Goal: Transaction & Acquisition: Book appointment/travel/reservation

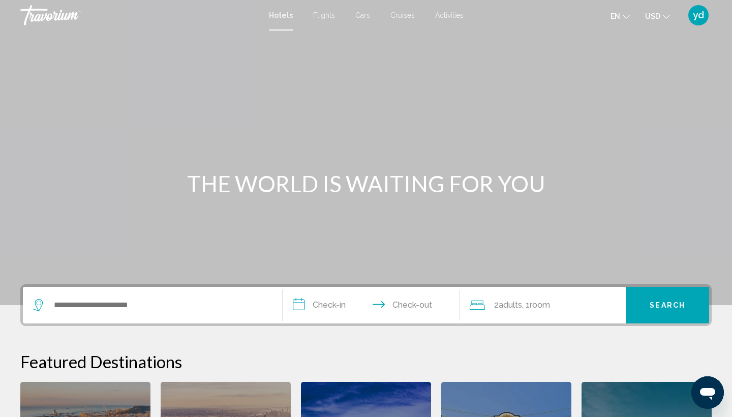
click at [324, 17] on span "Flights" at bounding box center [324, 15] width 22 height 8
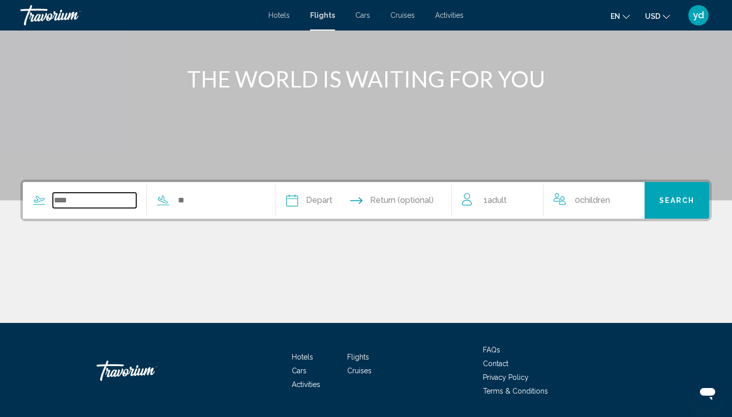
click at [83, 201] on input "Search widget" at bounding box center [94, 200] width 83 height 15
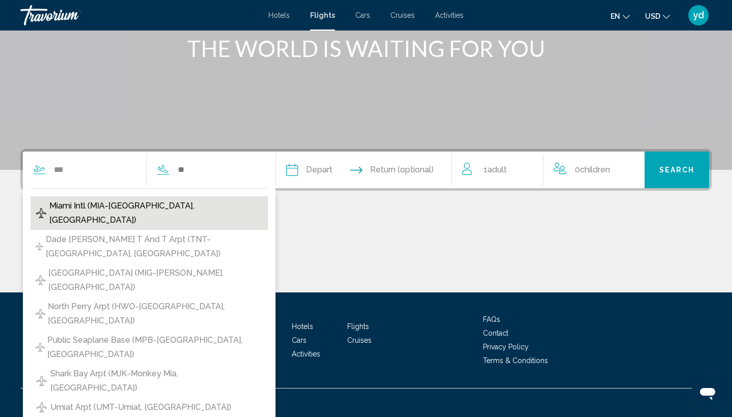
click at [114, 209] on span "Miami Intl (MIA-[GEOGRAPHIC_DATA], [GEOGRAPHIC_DATA])" at bounding box center [155, 213] width 213 height 28
type input "**********"
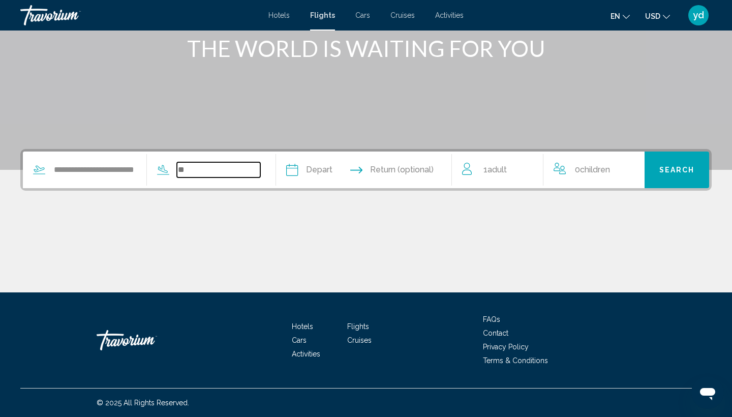
click at [225, 168] on input "Search widget" at bounding box center [218, 169] width 83 height 15
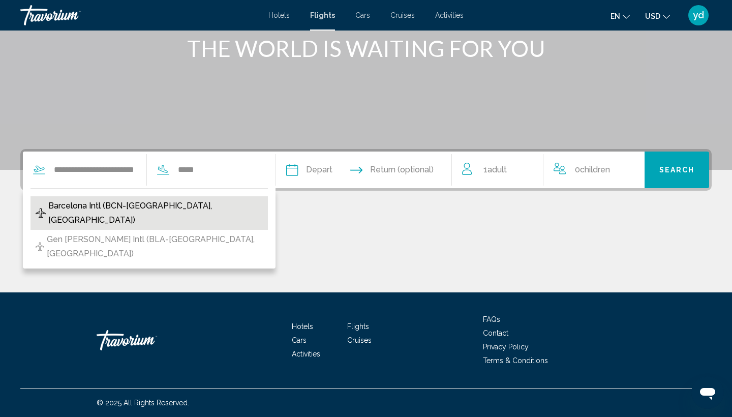
click at [148, 205] on span "Barcelona Intl (BCN-[GEOGRAPHIC_DATA], [GEOGRAPHIC_DATA])" at bounding box center [155, 213] width 214 height 28
type input "**********"
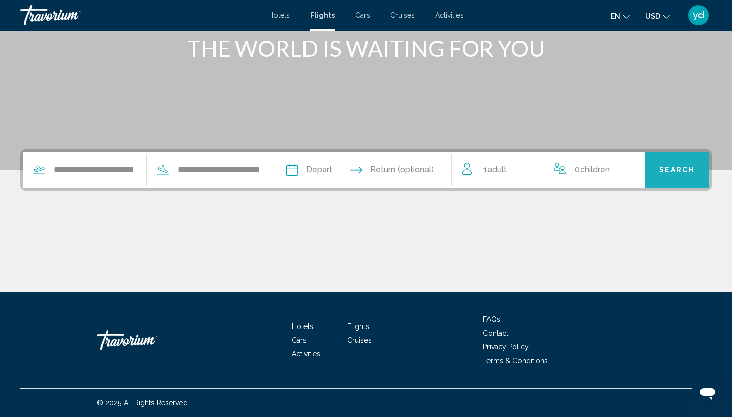
click at [680, 175] on button "Search" at bounding box center [676, 169] width 65 height 37
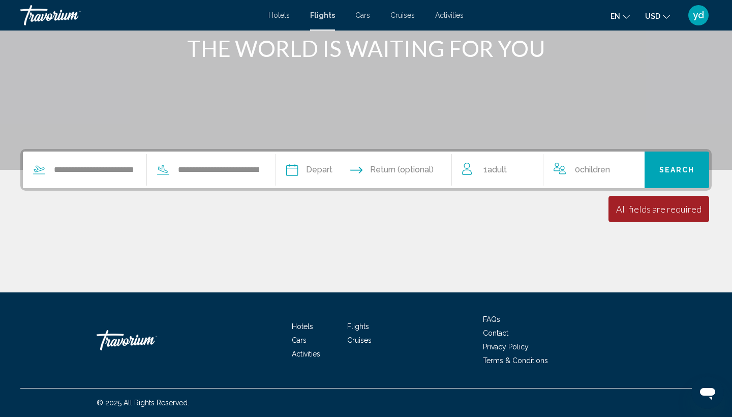
click at [500, 168] on span "Adult" at bounding box center [496, 170] width 19 height 10
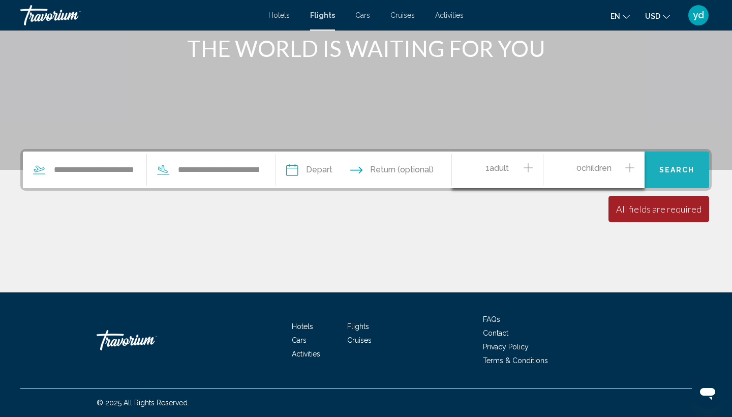
click at [677, 168] on span "Search" at bounding box center [677, 170] width 36 height 8
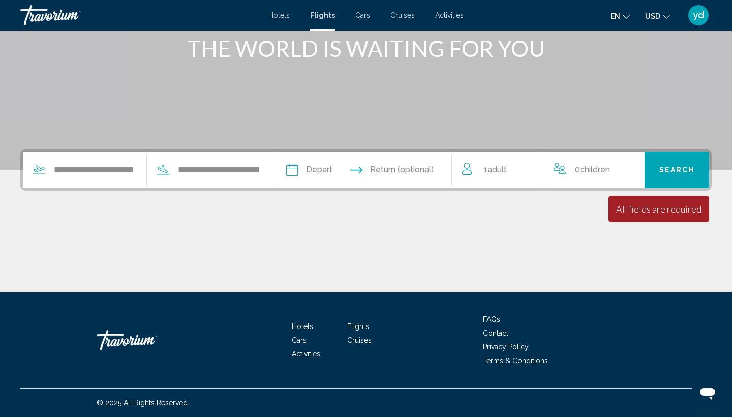
click at [414, 163] on span "Return (optional)" at bounding box center [402, 170] width 64 height 14
click at [420, 163] on span "Return (optional)" at bounding box center [402, 170] width 64 height 14
click at [678, 178] on button "Search" at bounding box center [676, 169] width 65 height 37
click at [365, 170] on input "Depart date" at bounding box center [327, 171] width 87 height 40
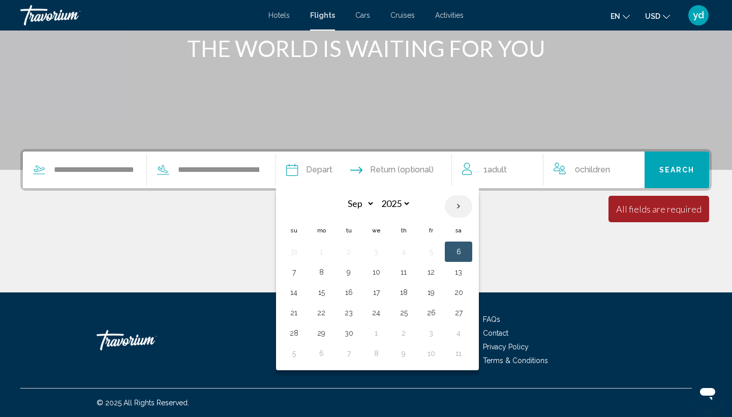
click at [472, 204] on th "Next month" at bounding box center [458, 206] width 27 height 22
click at [307, 209] on th "Previous month" at bounding box center [293, 206] width 27 height 22
select select "**"
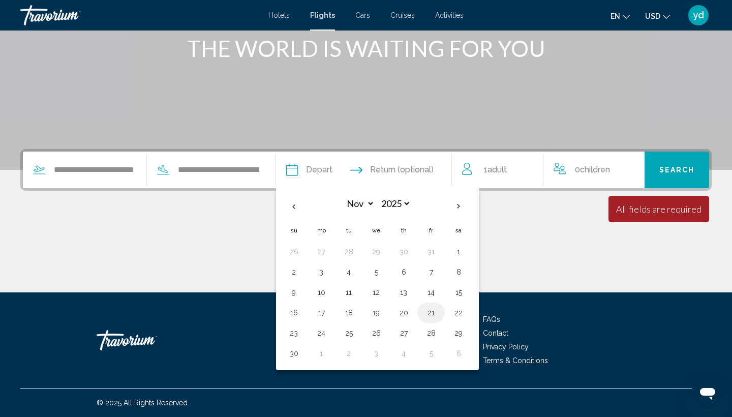
click at [439, 312] on button "21" at bounding box center [431, 312] width 16 height 14
type input "**********"
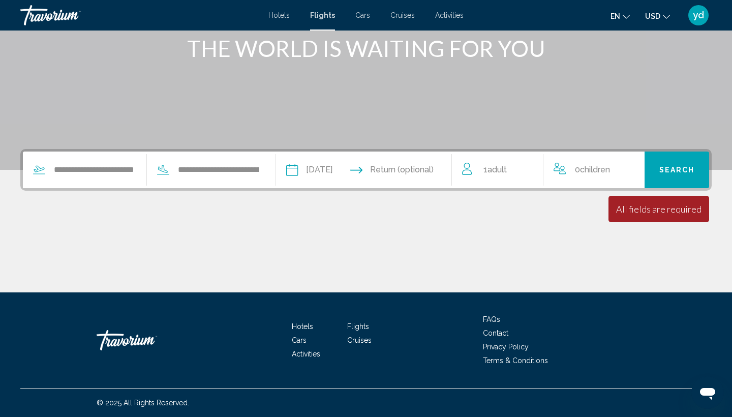
click at [433, 165] on input "Return date" at bounding box center [412, 171] width 87 height 40
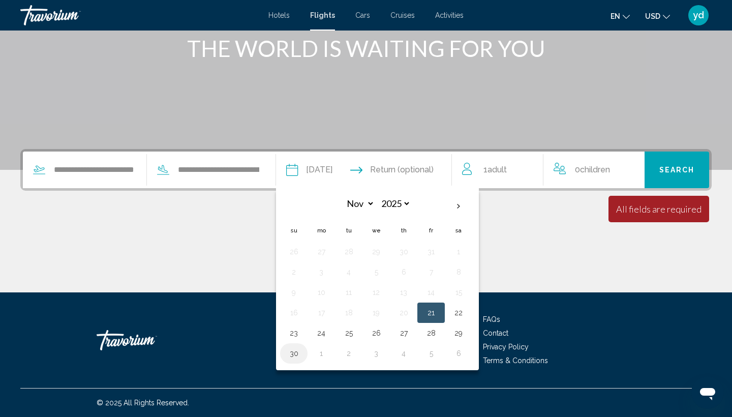
click at [302, 348] on button "30" at bounding box center [294, 353] width 16 height 14
type input "**********"
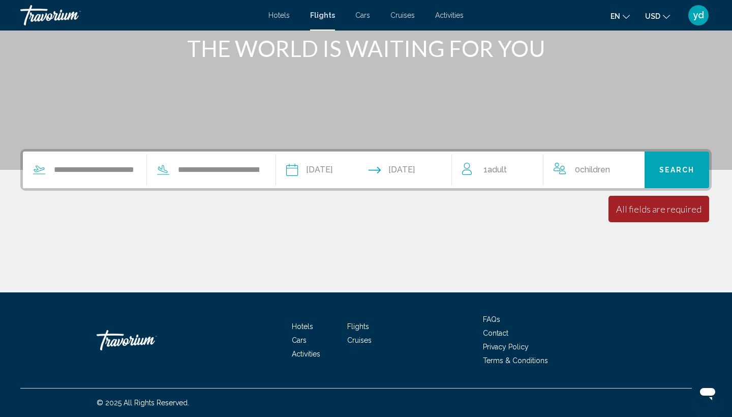
click at [664, 169] on span "Search" at bounding box center [677, 170] width 36 height 8
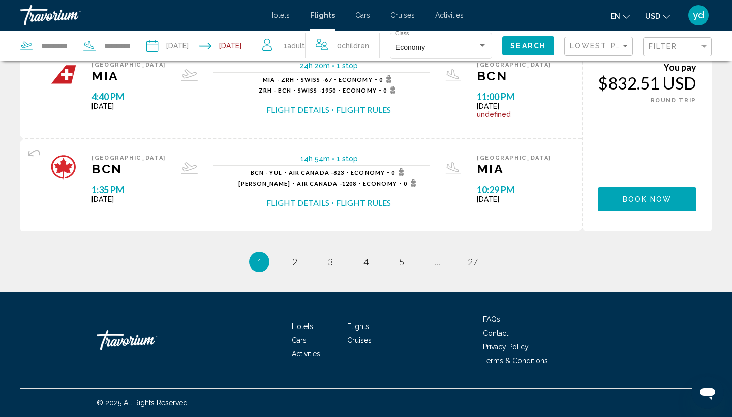
scroll to position [1095, 0]
click at [293, 264] on span "2" at bounding box center [294, 261] width 5 height 11
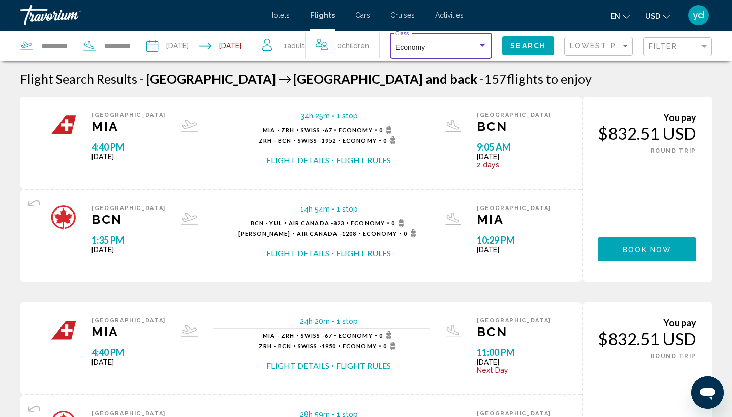
click at [484, 43] on div "Search widget" at bounding box center [482, 46] width 9 height 8
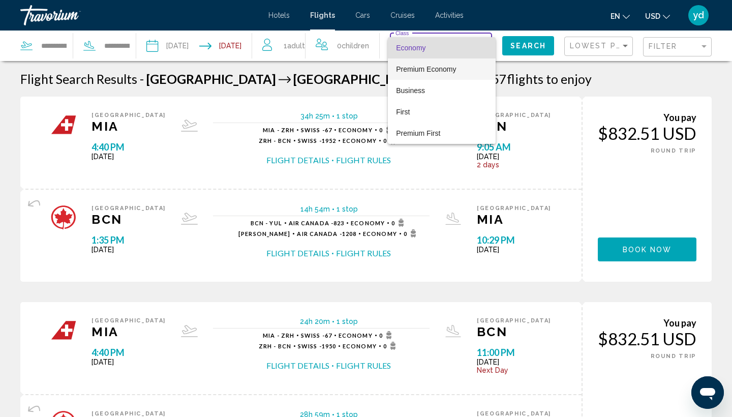
click at [431, 71] on span "Premium Economy" at bounding box center [426, 69] width 60 height 8
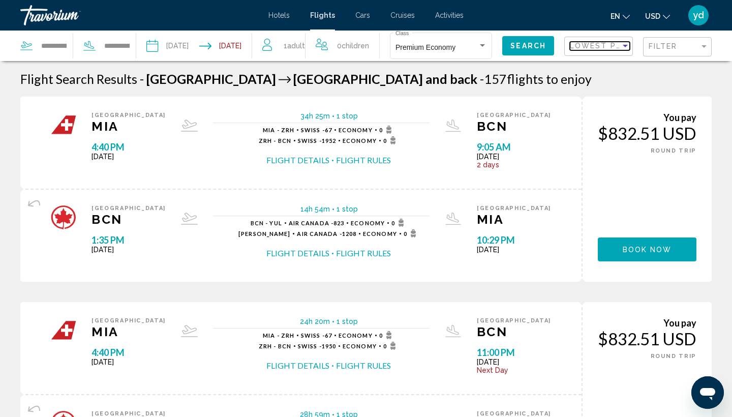
click at [624, 47] on div "Sort by" at bounding box center [624, 46] width 5 height 3
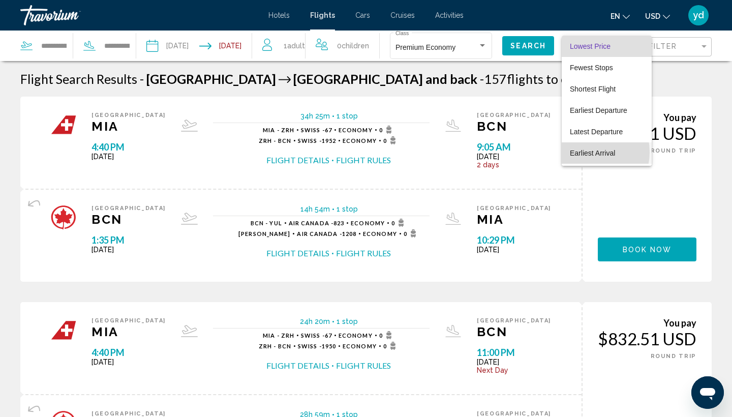
click at [585, 152] on span "Earliest Arrival" at bounding box center [592, 153] width 45 height 8
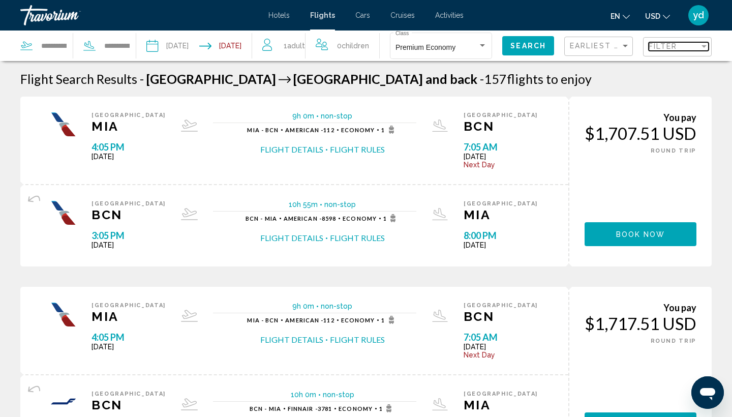
click at [705, 47] on div "Filter" at bounding box center [703, 46] width 5 height 3
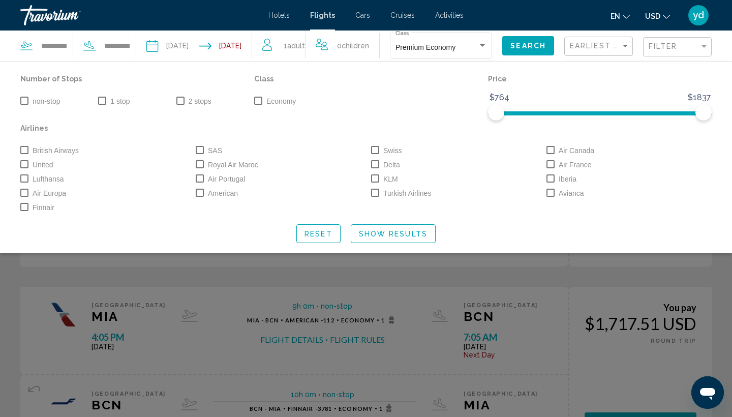
click at [23, 102] on span "Search widget" at bounding box center [24, 101] width 8 height 8
click at [562, 111] on ngx-slider "$764 $1837 $764 $1837" at bounding box center [600, 112] width 224 height 2
click at [528, 113] on span "Search widget" at bounding box center [600, 113] width 224 height 4
click at [668, 112] on ngx-slider "$764 $1837 $932 $1837" at bounding box center [600, 112] width 224 height 2
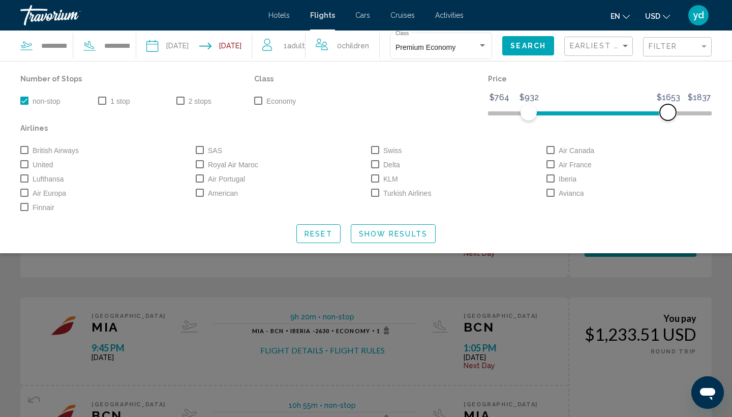
click at [634, 109] on span "Search widget" at bounding box center [597, 111] width 139 height 16
click at [488, 113] on span "Search widget" at bounding box center [600, 113] width 224 height 4
click at [597, 113] on ngx-slider "$764 $1837 $764 $1287" at bounding box center [600, 112] width 224 height 2
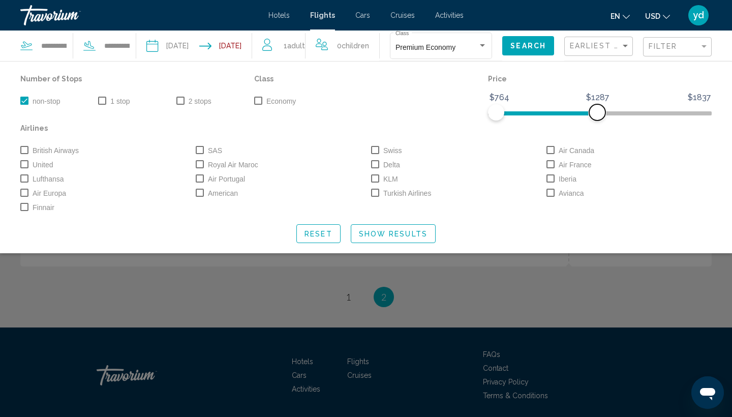
click at [567, 114] on span "Search widget" at bounding box center [546, 113] width 101 height 4
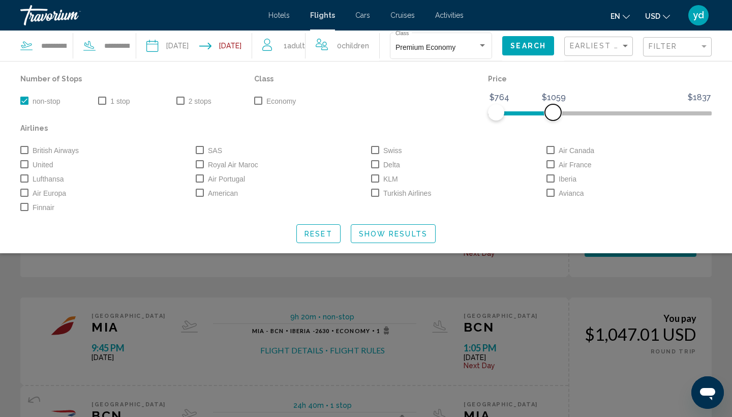
click at [553, 113] on ngx-slider "$764 $1837 $764 $1059" at bounding box center [600, 112] width 224 height 2
click at [538, 113] on ngx-slider "$764 $1837 $764 $982" at bounding box center [600, 112] width 224 height 2
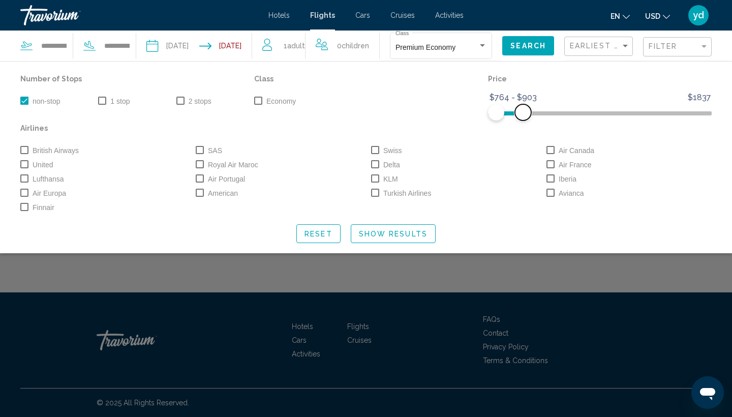
click at [523, 113] on ngx-slider "$764 $1837 $764 $903 $764 - $903" at bounding box center [600, 112] width 224 height 2
click at [514, 113] on ngx-slider "$764 $1837 $764 $859 $764 - $859" at bounding box center [600, 112] width 224 height 2
click at [324, 239] on button "Reset" at bounding box center [318, 233] width 44 height 19
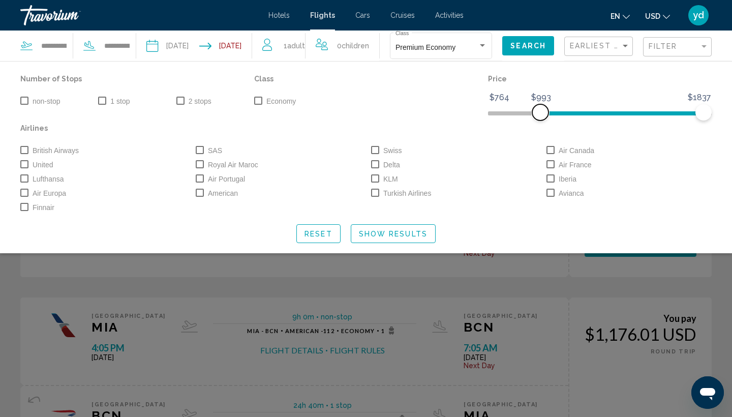
click at [540, 113] on span "Search widget" at bounding box center [621, 113] width 163 height 4
click at [491, 114] on span "Search widget" at bounding box center [600, 113] width 224 height 4
drag, startPoint x: 703, startPoint y: 114, endPoint x: 561, endPoint y: 129, distance: 143.0
click at [561, 129] on div "Number of Stops non-stop 1 stop 2 stops Class Economy Price $764 $1837 $764 $11…" at bounding box center [365, 143] width 701 height 142
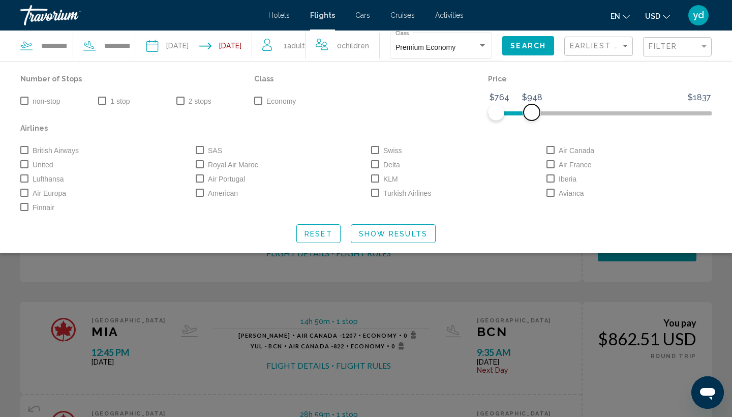
drag, startPoint x: 561, startPoint y: 118, endPoint x: 531, endPoint y: 118, distance: 30.0
click at [531, 118] on span "Search widget" at bounding box center [531, 112] width 16 height 16
click at [393, 235] on span "Show Results" at bounding box center [393, 234] width 69 height 8
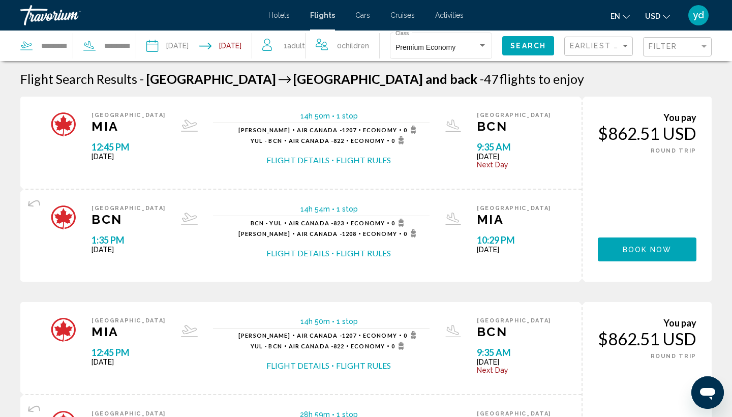
click at [526, 44] on span "Search" at bounding box center [528, 46] width 36 height 8
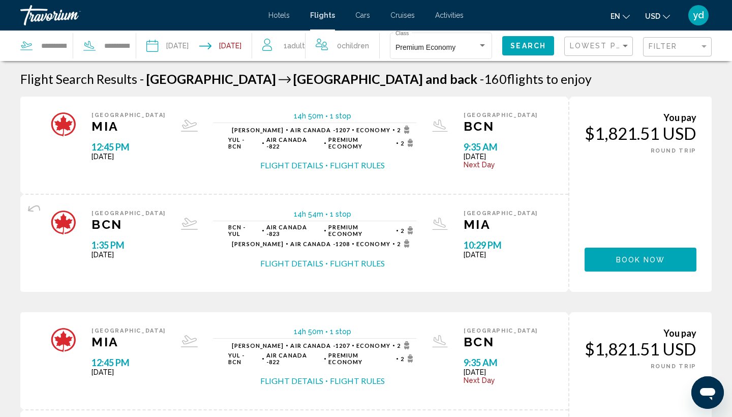
click at [186, 40] on input "Depart date: Nov 21, 2025" at bounding box center [172, 47] width 57 height 34
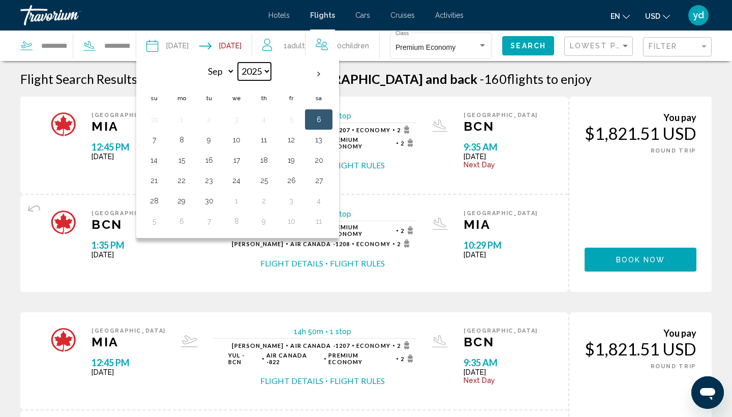
select select "****"
click at [322, 72] on th "Next month" at bounding box center [318, 74] width 27 height 22
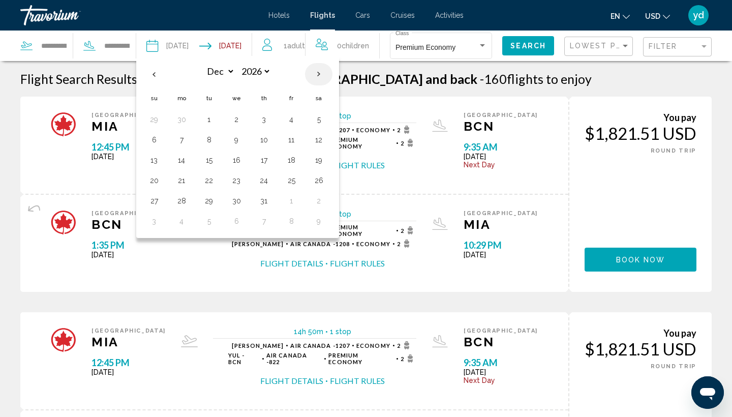
select select "*"
select select "****"
click at [322, 75] on th "Next month" at bounding box center [318, 74] width 27 height 22
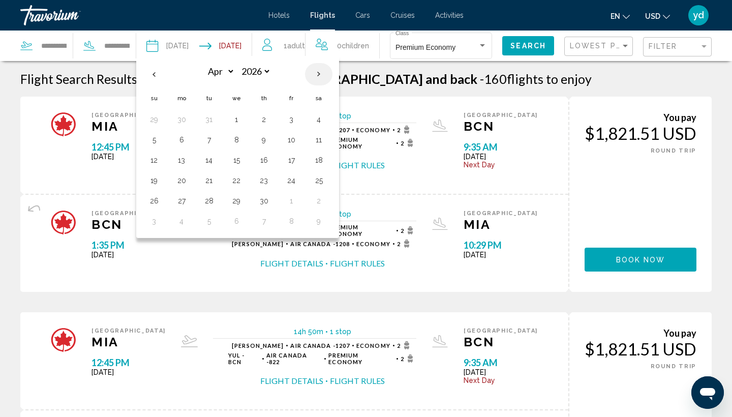
click at [322, 75] on th "Next month" at bounding box center [318, 74] width 27 height 22
select select "*"
click at [317, 116] on button "4" at bounding box center [318, 119] width 16 height 14
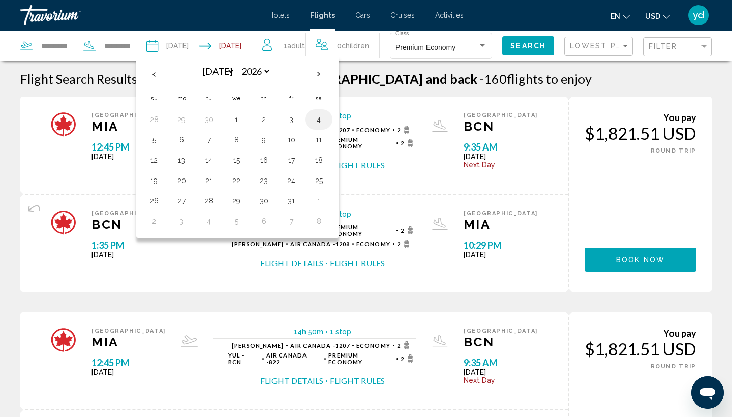
type input "**********"
select select "*"
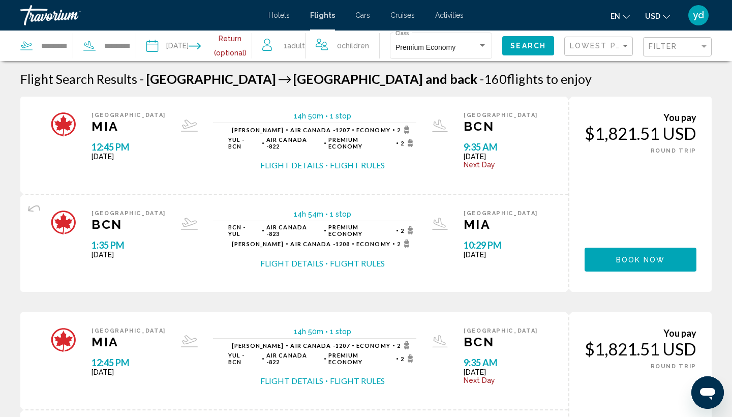
click at [243, 41] on input "Return date" at bounding box center [227, 47] width 57 height 34
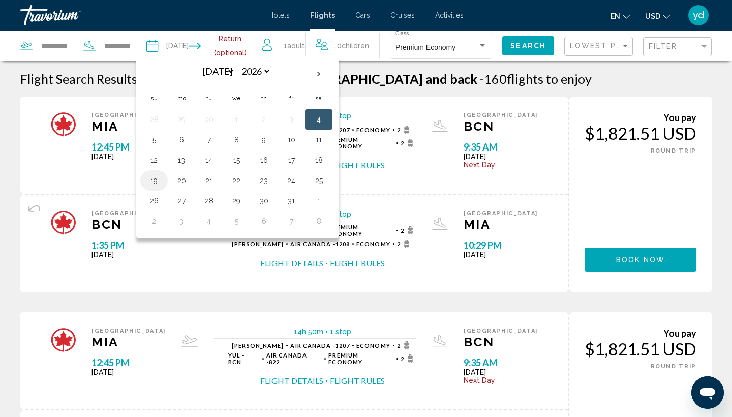
click at [152, 183] on button "19" at bounding box center [154, 180] width 16 height 14
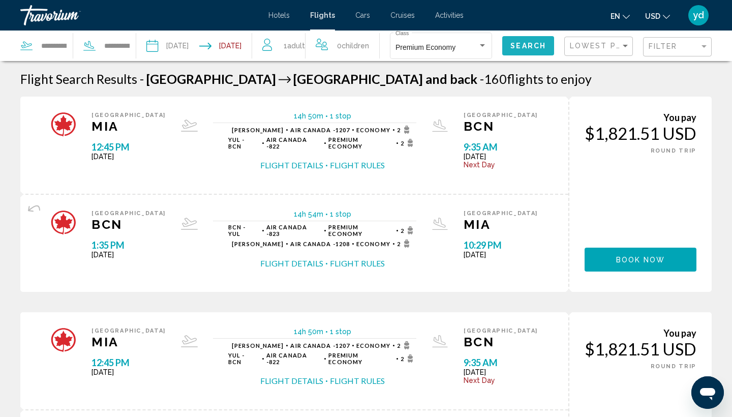
click at [532, 44] on span "Search" at bounding box center [528, 46] width 36 height 8
click at [213, 45] on input "**********" at bounding box center [227, 47] width 57 height 34
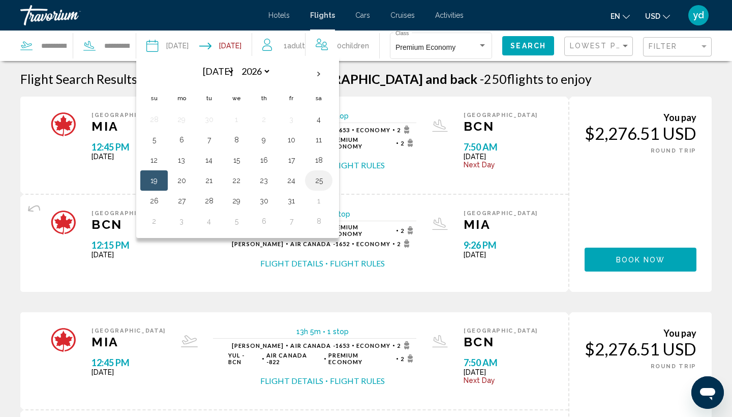
click at [323, 182] on button "25" at bounding box center [318, 180] width 16 height 14
type input "**********"
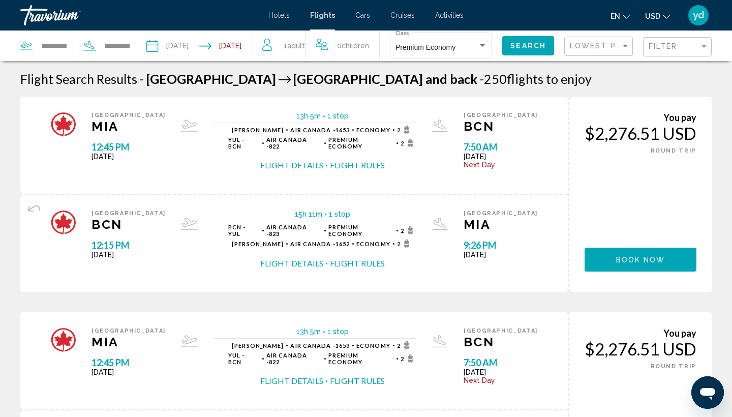
click at [252, 42] on input "**********" at bounding box center [227, 47] width 57 height 34
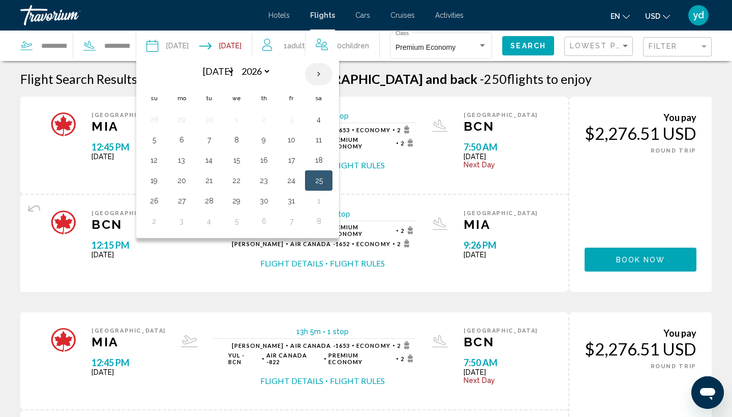
click at [320, 76] on th "Next month" at bounding box center [318, 74] width 27 height 22
select select "*"
click at [161, 165] on button "9" at bounding box center [154, 160] width 16 height 14
type input "**********"
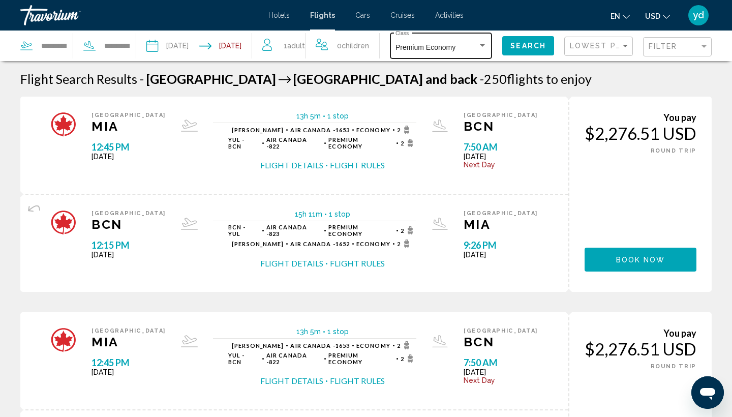
click at [485, 45] on div "Search widget" at bounding box center [482, 45] width 5 height 3
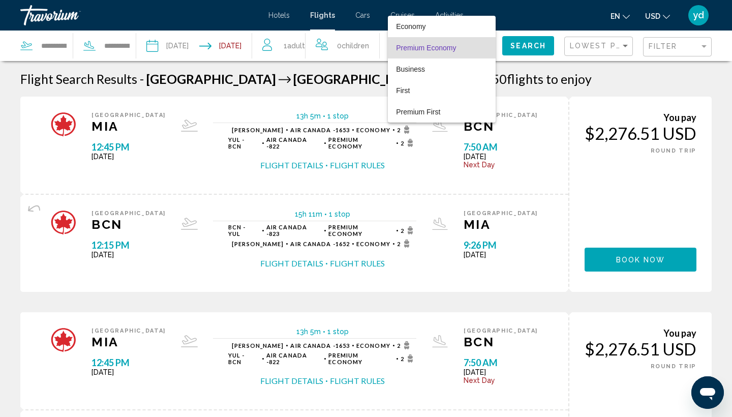
click at [685, 47] on div at bounding box center [366, 208] width 732 height 417
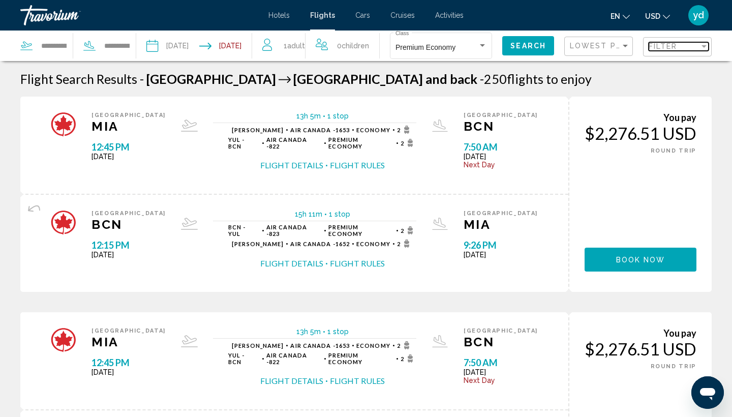
click at [703, 48] on div "Filter" at bounding box center [703, 46] width 5 height 3
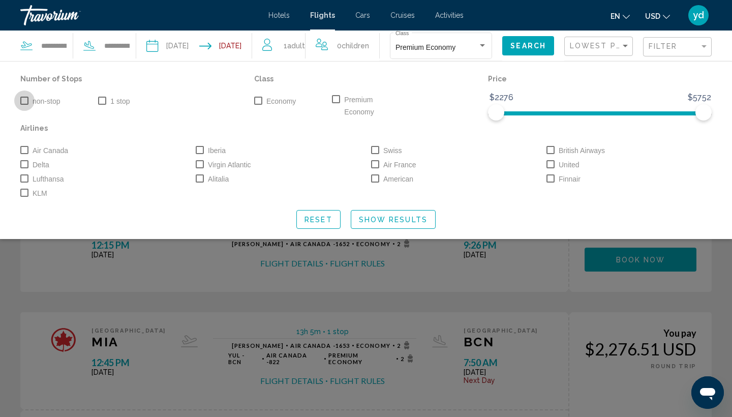
click at [26, 98] on span "Search widget" at bounding box center [24, 101] width 8 height 8
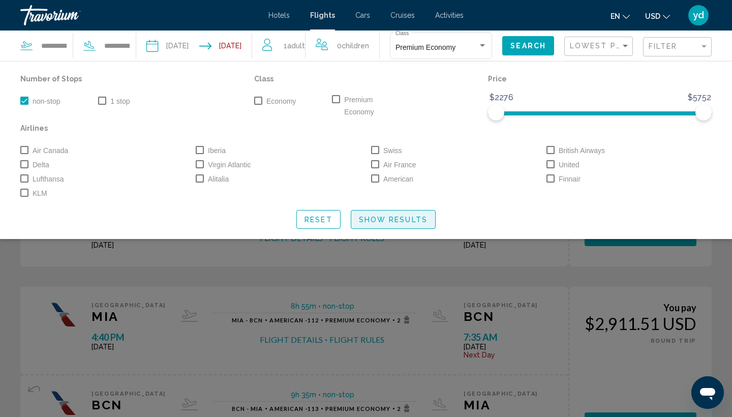
click at [404, 222] on span "Show Results" at bounding box center [393, 219] width 69 height 8
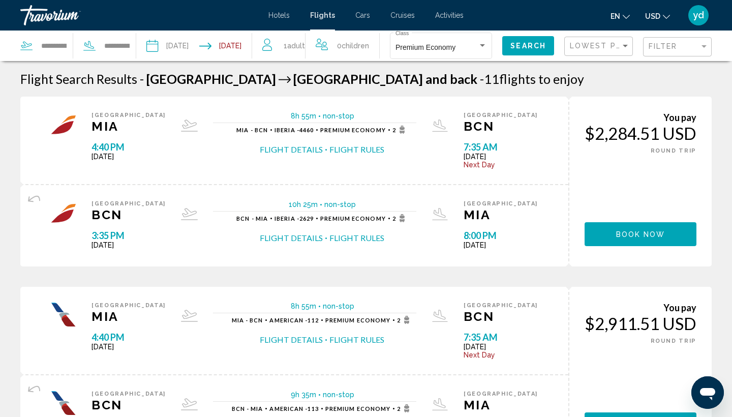
click at [187, 45] on input "**********" at bounding box center [172, 47] width 57 height 34
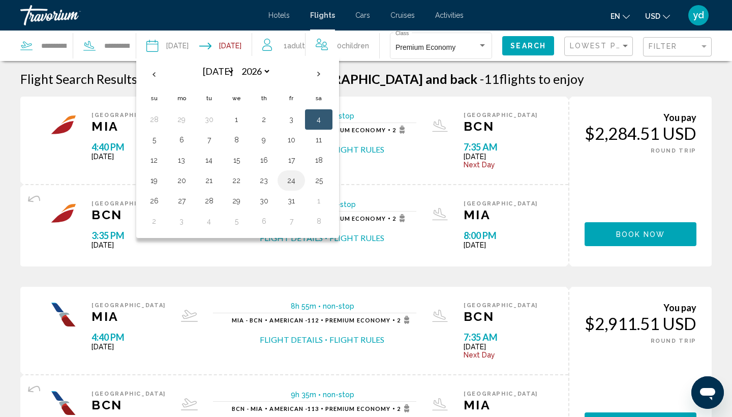
click at [296, 180] on button "24" at bounding box center [291, 180] width 16 height 14
type input "**********"
select select "*"
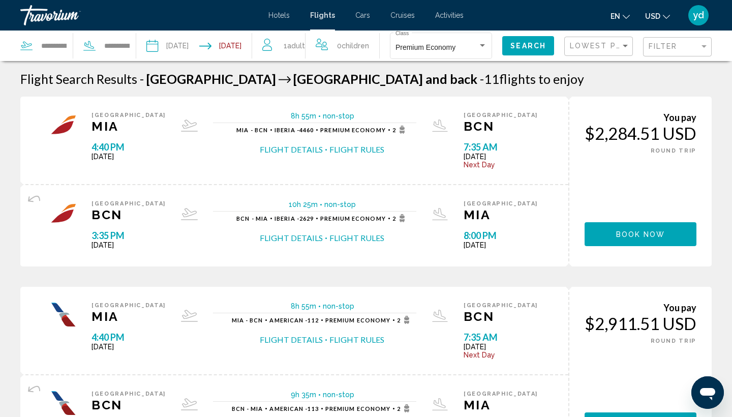
click at [243, 41] on input "Return date: Aug 9, 2026" at bounding box center [227, 47] width 57 height 34
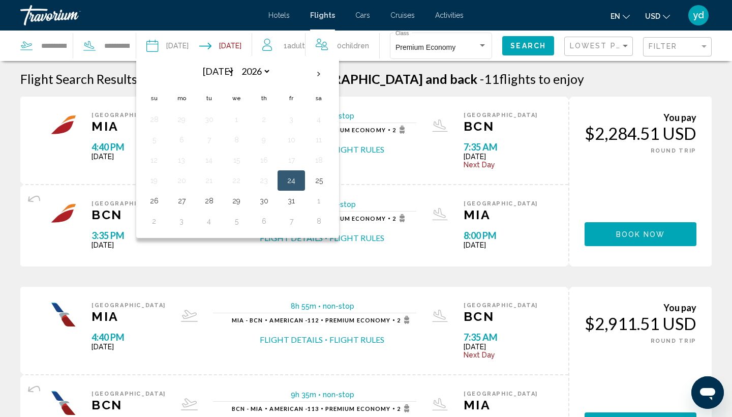
click at [524, 45] on span "Search" at bounding box center [528, 46] width 36 height 8
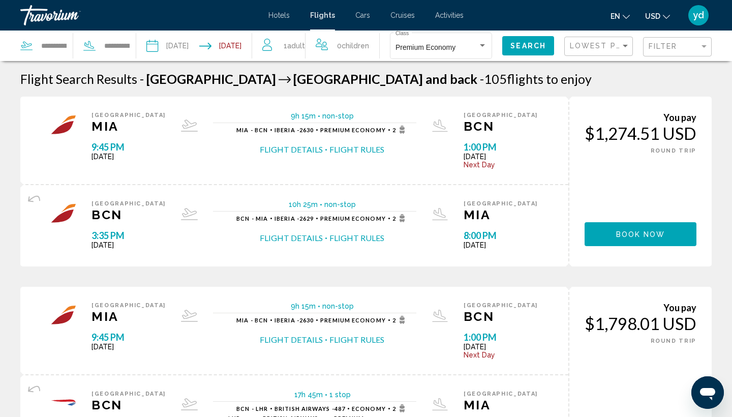
click at [185, 43] on input "**********" at bounding box center [172, 47] width 57 height 34
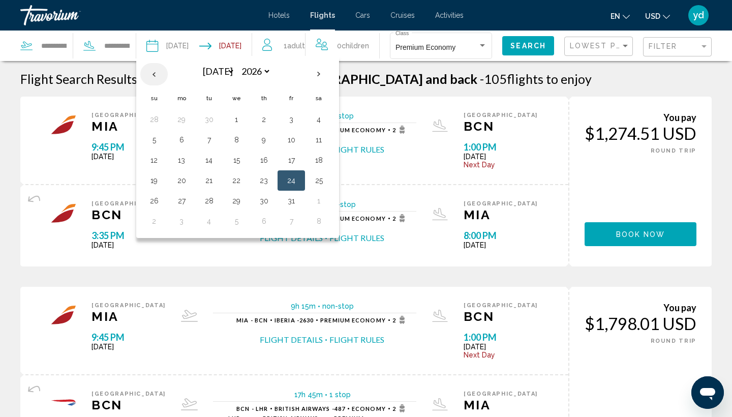
click at [157, 79] on th "Previous month" at bounding box center [153, 74] width 27 height 22
select select "*"
click at [293, 181] on button "26" at bounding box center [291, 180] width 16 height 14
type input "**********"
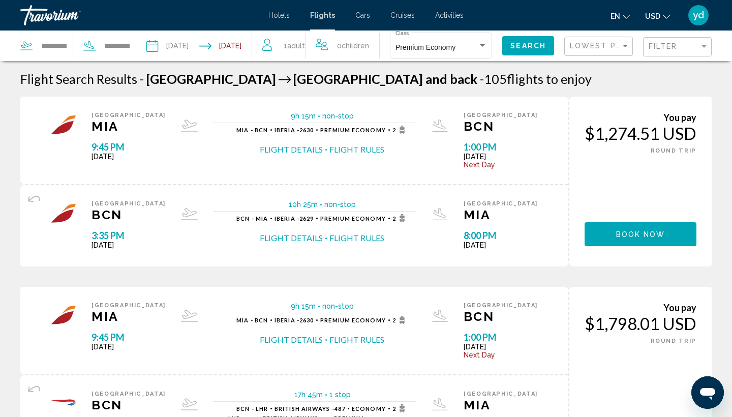
click at [248, 45] on input "Return date: Aug 9, 2026" at bounding box center [227, 47] width 57 height 34
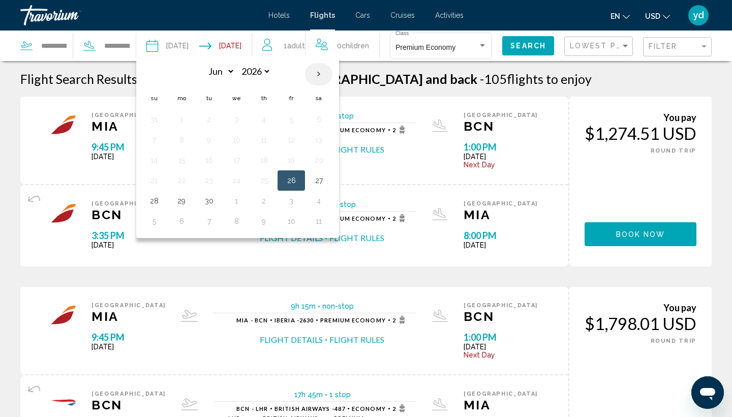
click at [323, 74] on th "Next month" at bounding box center [318, 74] width 27 height 22
select select "*"
click at [156, 141] on button "5" at bounding box center [154, 140] width 16 height 14
type input "**********"
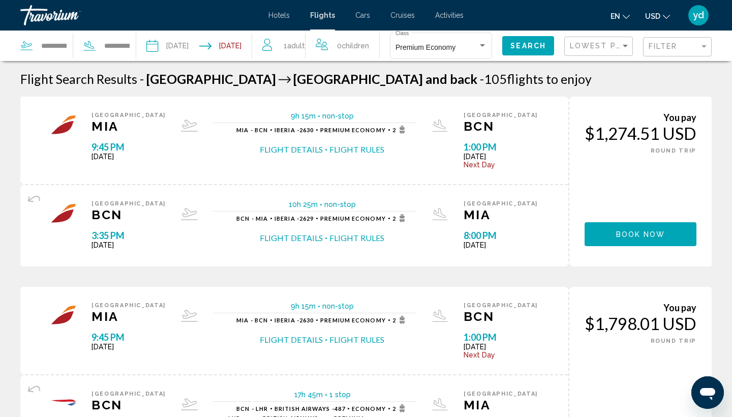
click at [535, 44] on span "Search" at bounding box center [528, 46] width 36 height 8
click at [192, 37] on input "**********" at bounding box center [172, 47] width 57 height 34
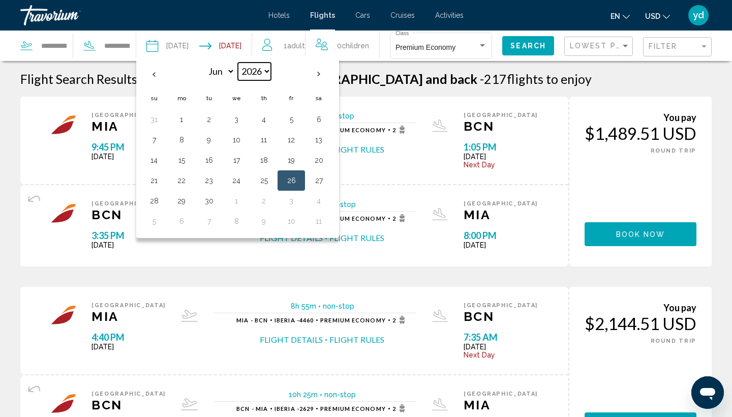
select select "****"
select select "**"
click at [317, 178] on button "22" at bounding box center [318, 180] width 16 height 14
type input "**********"
select select "**"
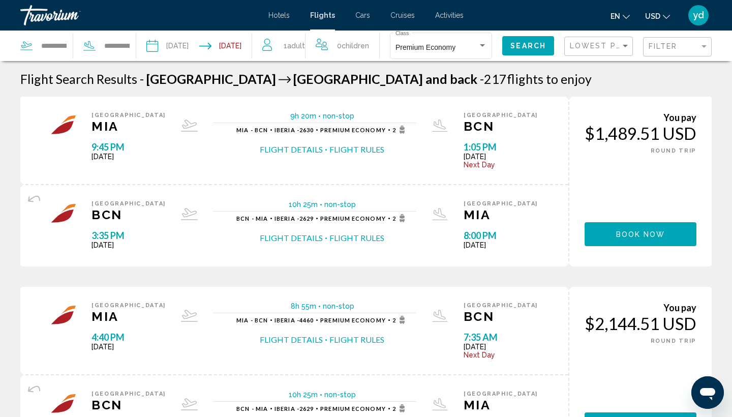
click at [246, 46] on input "Return date: Jul 5, 2026" at bounding box center [227, 47] width 57 height 34
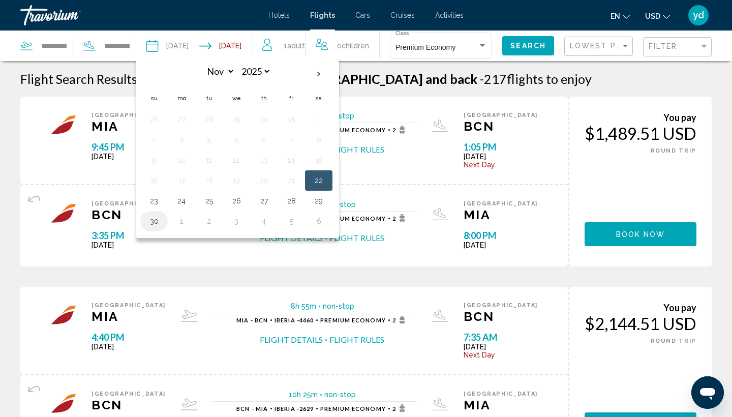
click at [151, 220] on button "30" at bounding box center [154, 221] width 16 height 14
type input "**********"
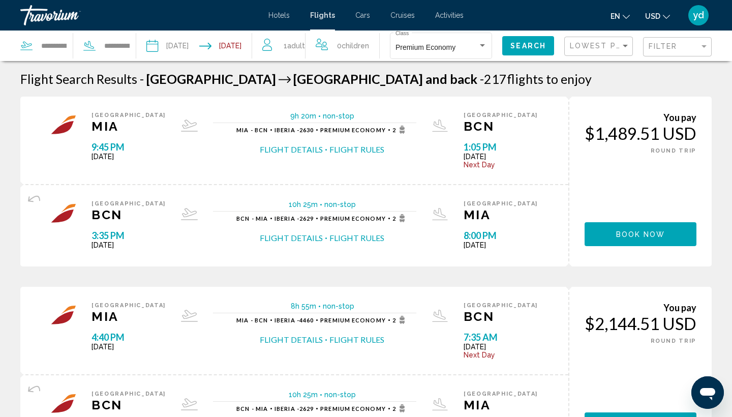
click at [526, 44] on span "Search" at bounding box center [528, 46] width 36 height 8
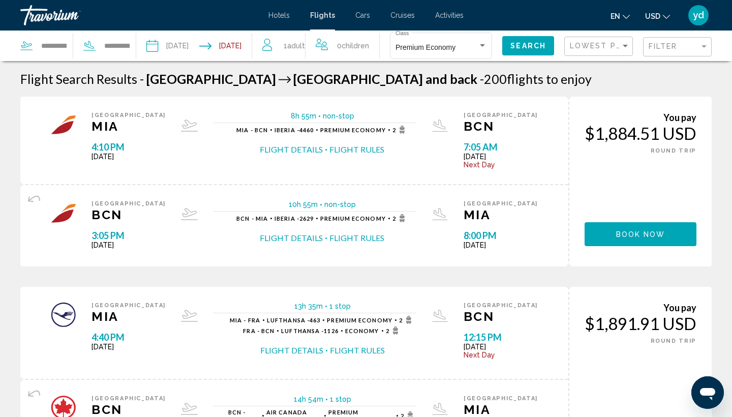
click at [190, 36] on input "**********" at bounding box center [172, 47] width 57 height 34
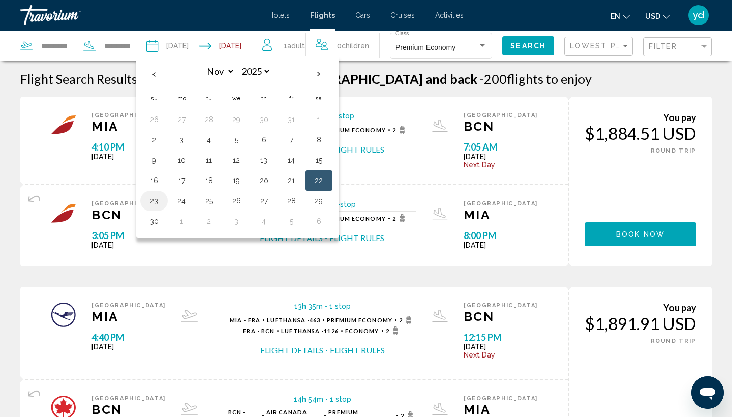
click at [156, 198] on button "23" at bounding box center [154, 201] width 16 height 14
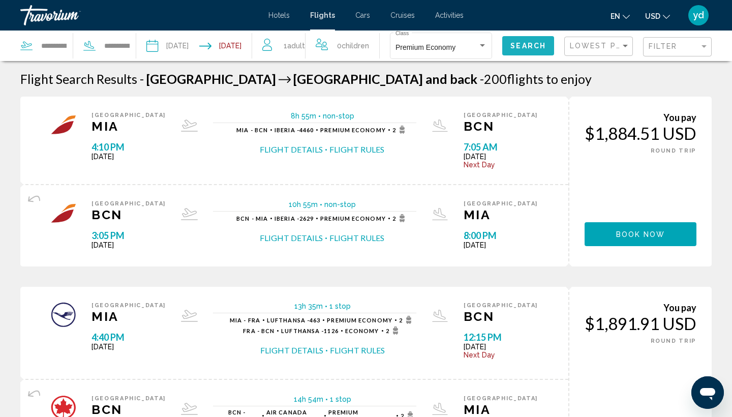
click at [531, 45] on span "Search" at bounding box center [528, 46] width 36 height 8
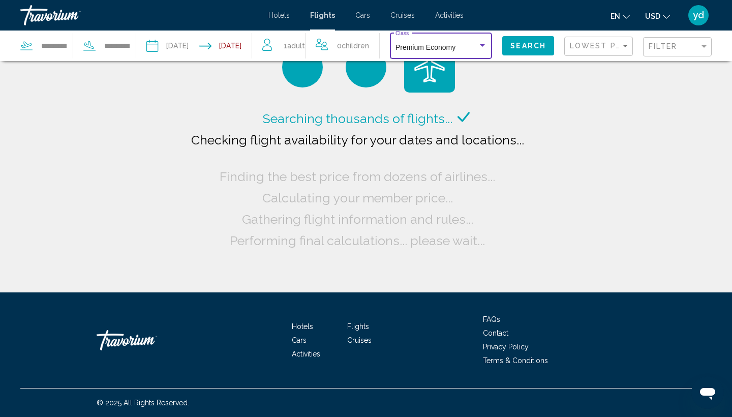
click at [485, 44] on div "Search widget" at bounding box center [482, 46] width 9 height 8
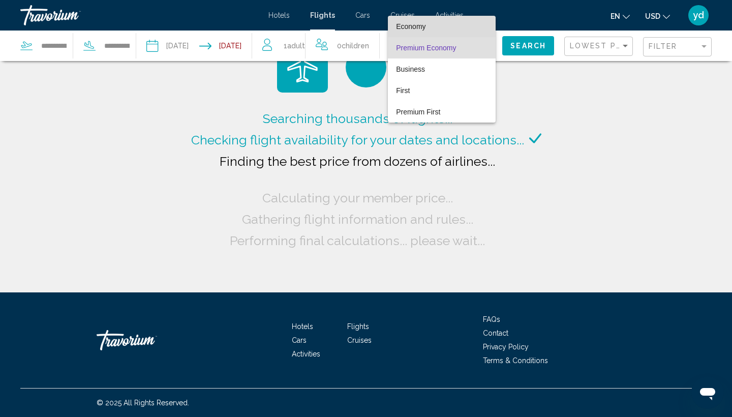
click at [427, 25] on span "Economy" at bounding box center [441, 26] width 91 height 21
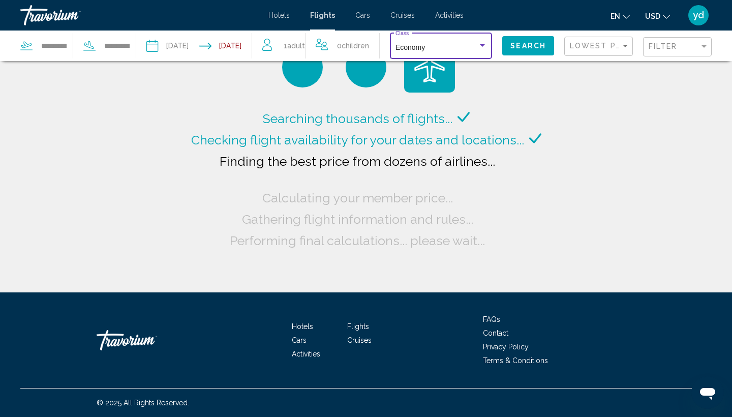
click at [530, 44] on span "Search" at bounding box center [528, 46] width 36 height 8
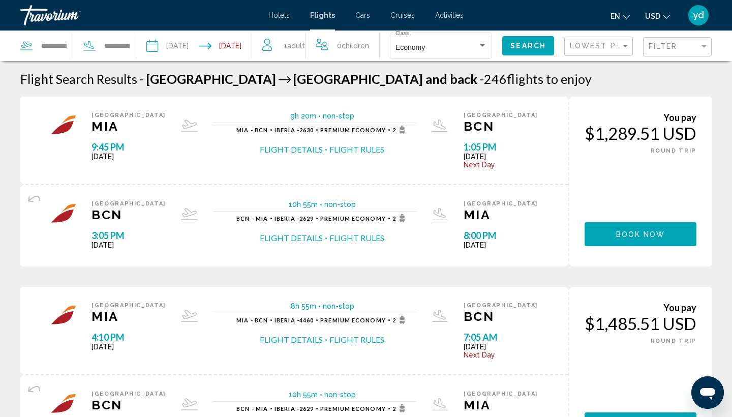
click at [183, 47] on input "**********" at bounding box center [172, 47] width 57 height 34
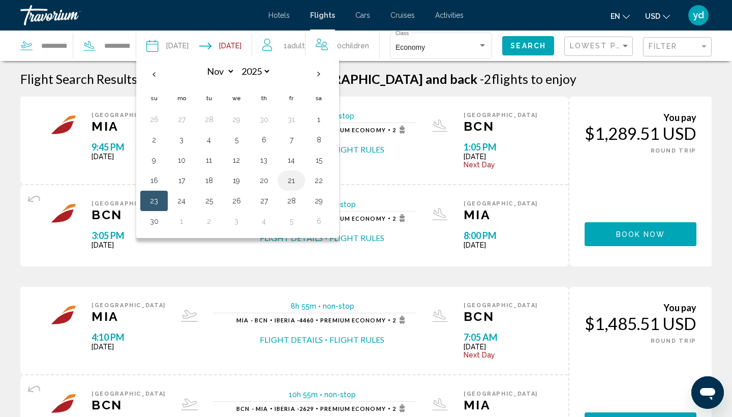
click at [286, 179] on button "21" at bounding box center [291, 180] width 16 height 14
type input "**********"
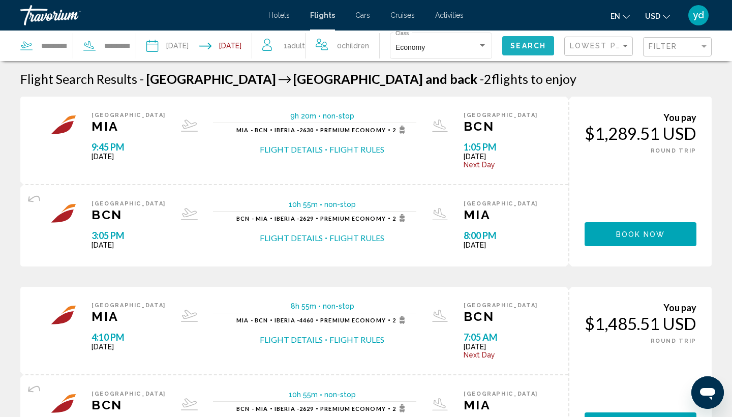
click at [524, 45] on span "Search" at bounding box center [528, 46] width 36 height 8
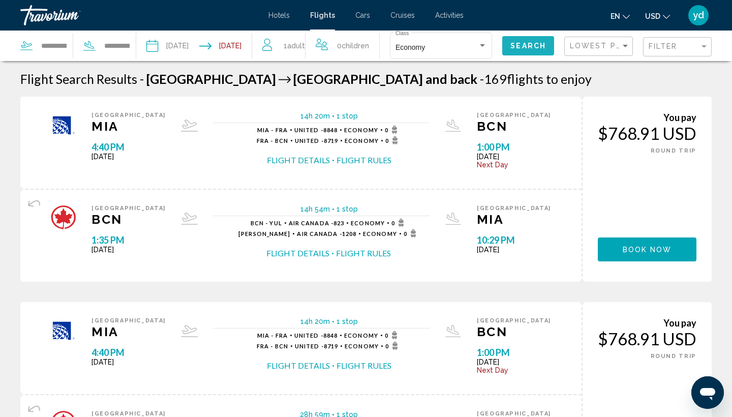
click at [524, 45] on span "Search" at bounding box center [528, 46] width 36 height 8
click at [683, 48] on div "Filter" at bounding box center [673, 46] width 51 height 8
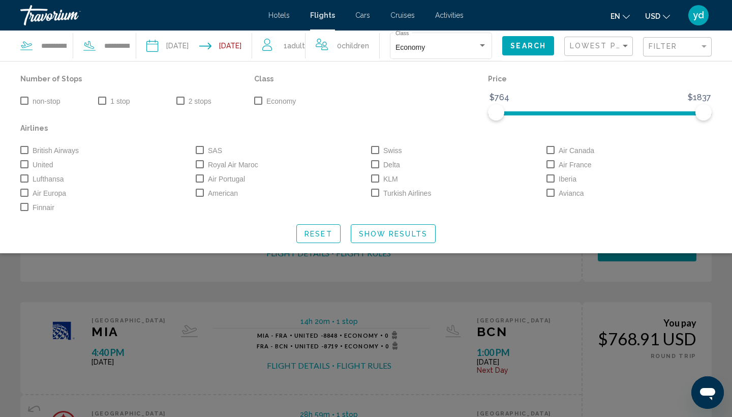
click at [24, 101] on span "Search widget" at bounding box center [24, 101] width 8 height 8
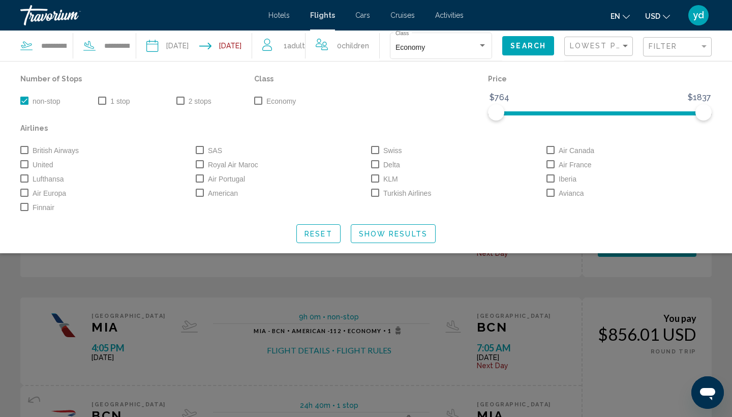
click at [533, 43] on span "Search" at bounding box center [528, 46] width 36 height 8
click at [401, 235] on span "Show Results" at bounding box center [393, 234] width 69 height 8
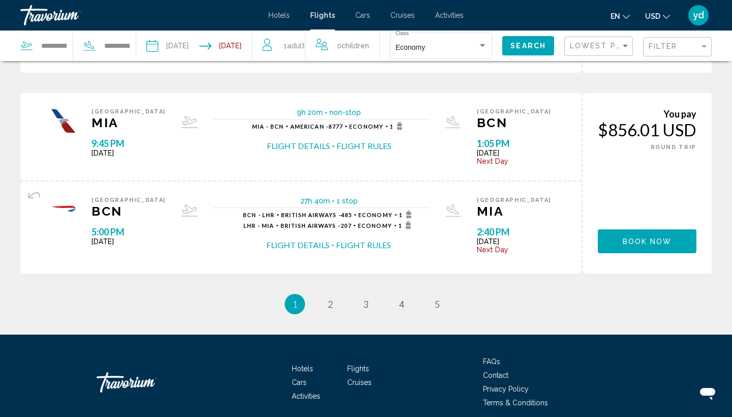
scroll to position [1028, 0]
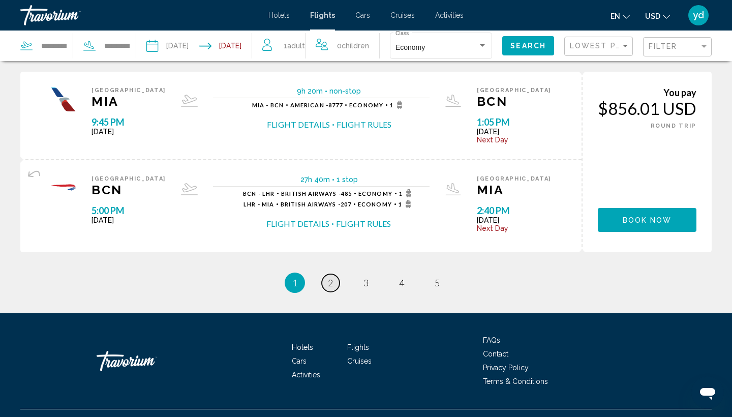
click at [329, 288] on span "2" at bounding box center [330, 282] width 5 height 11
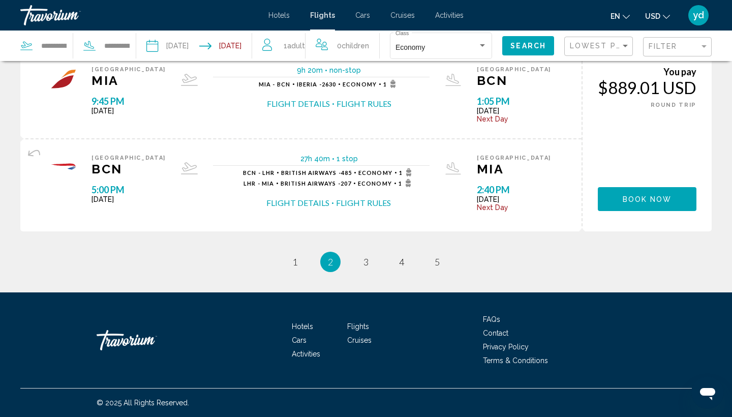
scroll to position [1059, 0]
click at [371, 262] on link "page 3" at bounding box center [366, 262] width 18 height 18
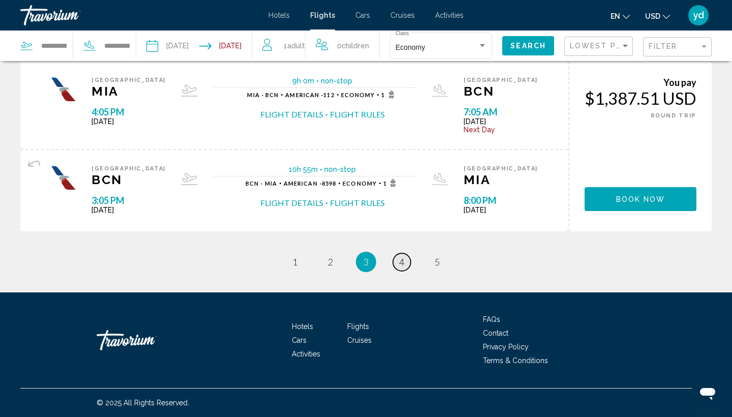
click at [403, 266] on span "4" at bounding box center [401, 261] width 5 height 11
click at [293, 265] on span "1" at bounding box center [294, 261] width 5 height 11
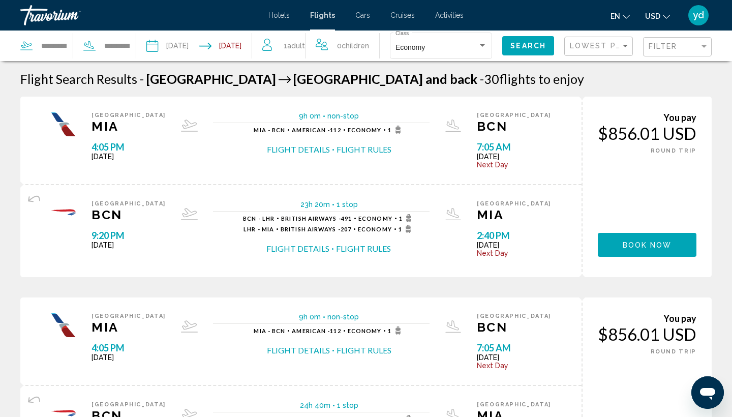
click at [526, 45] on span "Search" at bounding box center [528, 46] width 36 height 8
click at [623, 49] on div "Sort by" at bounding box center [624, 46] width 9 height 8
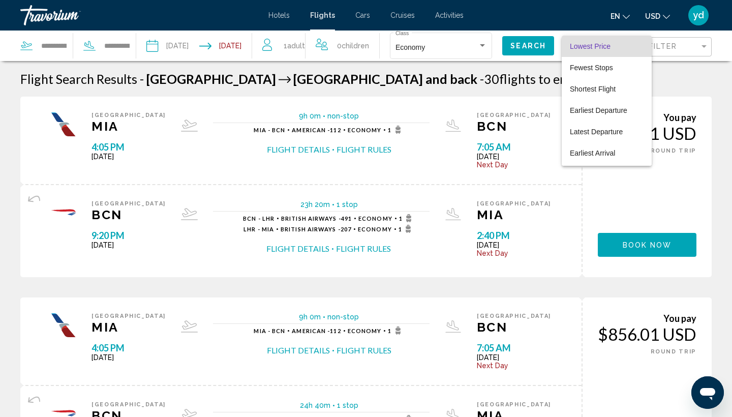
click at [528, 76] on div at bounding box center [366, 208] width 732 height 417
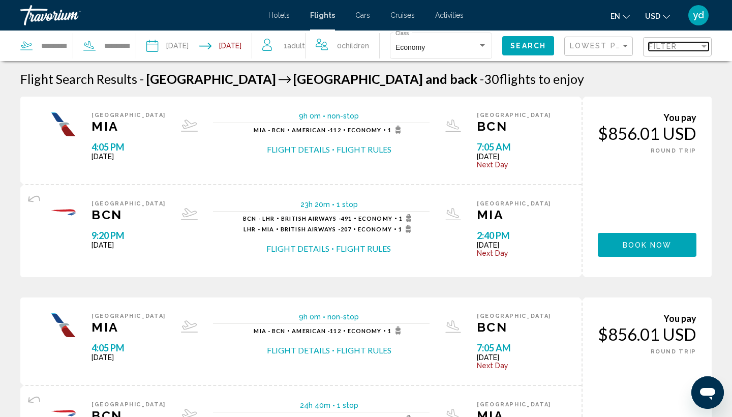
click at [672, 50] on span "Filter" at bounding box center [662, 46] width 29 height 8
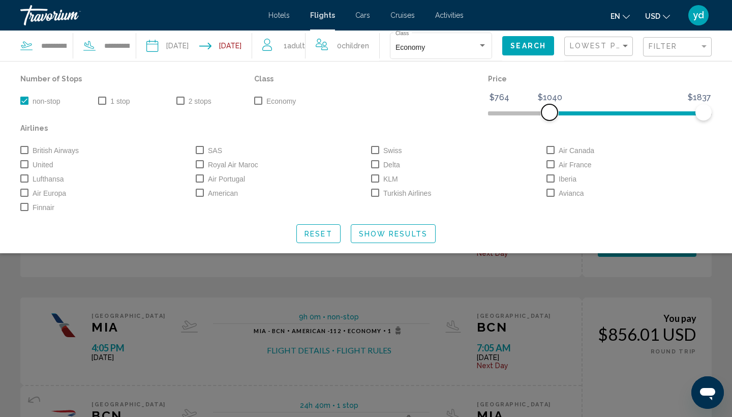
click at [549, 116] on span "Search widget" at bounding box center [626, 111] width 154 height 16
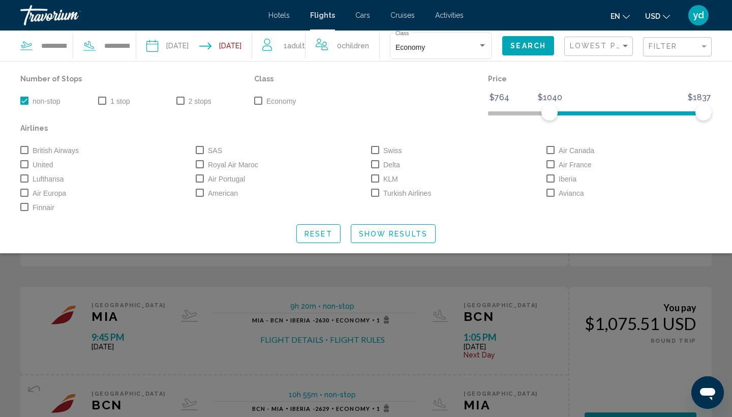
click at [486, 115] on div "Price $764 $1837 $1040 $1837" at bounding box center [600, 96] width 234 height 49
click at [489, 111] on span "Search widget" at bounding box center [600, 111] width 224 height 16
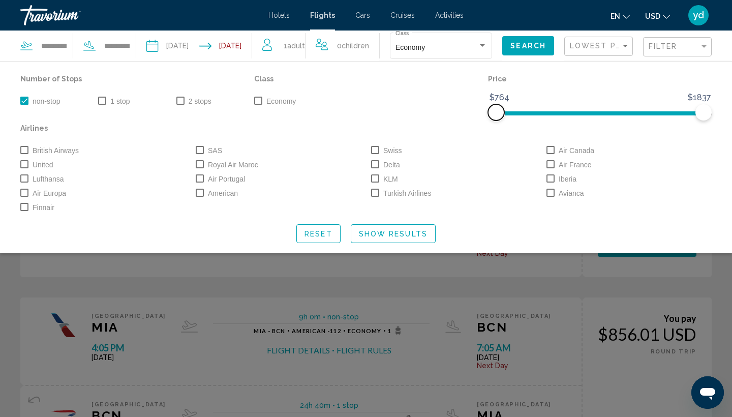
click at [489, 111] on span "Search widget" at bounding box center [496, 112] width 16 height 16
drag, startPoint x: 704, startPoint y: 112, endPoint x: 568, endPoint y: 137, distance: 138.3
click at [568, 137] on div "Number of Stops non-stop 1 stop 2 stops Class Economy Price $764 $1837 $764 $11…" at bounding box center [365, 143] width 701 height 142
drag, startPoint x: 566, startPoint y: 115, endPoint x: 541, endPoint y: 116, distance: 25.5
click at [541, 116] on span "Search widget" at bounding box center [540, 112] width 16 height 16
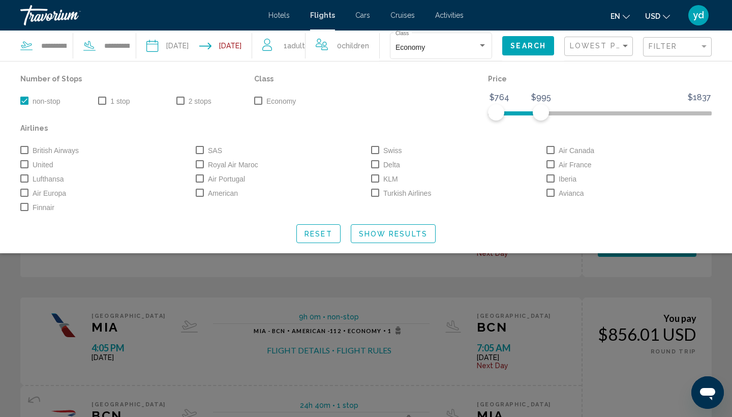
click at [655, 165] on div "Air France" at bounding box center [628, 164] width 175 height 14
click at [574, 285] on div "Search widget" at bounding box center [366, 281] width 732 height 269
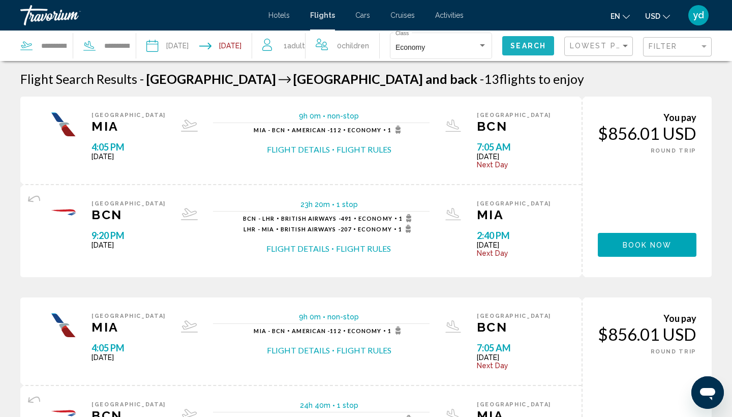
click at [528, 49] on span "Search" at bounding box center [528, 46] width 36 height 8
click at [304, 48] on span "1 Adult Adults" at bounding box center [294, 46] width 21 height 14
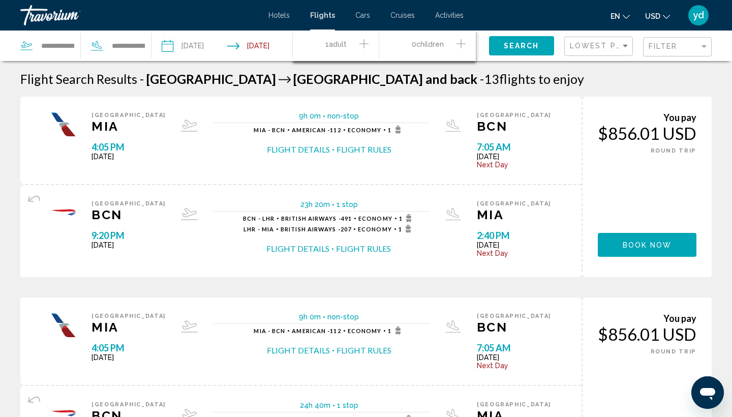
click at [361, 41] on icon "Increment adults" at bounding box center [363, 44] width 9 height 12
click at [461, 43] on icon "Increment children" at bounding box center [460, 43] width 9 height 9
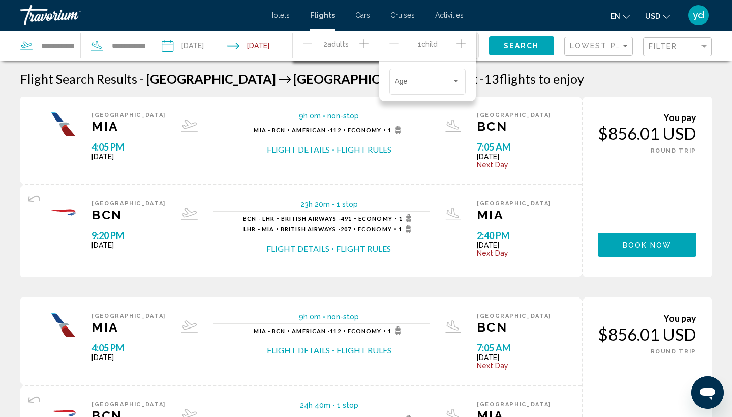
click at [459, 47] on icon "Increment children" at bounding box center [460, 44] width 9 height 12
click at [458, 80] on div "Travelers: 2 adults, 2 children" at bounding box center [455, 81] width 5 height 3
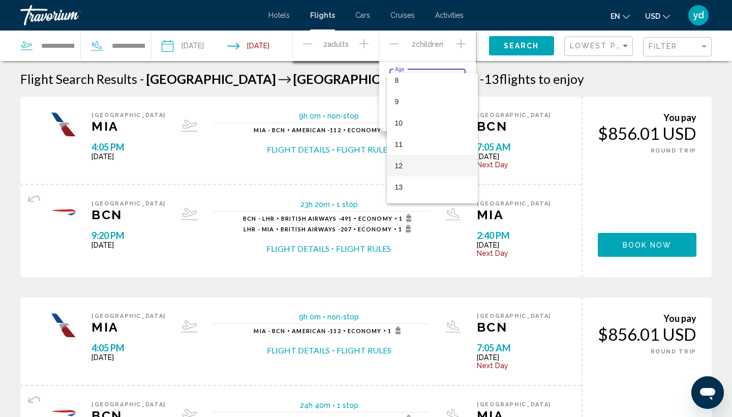
scroll to position [184, 0]
click at [419, 174] on span "13" at bounding box center [432, 177] width 75 height 21
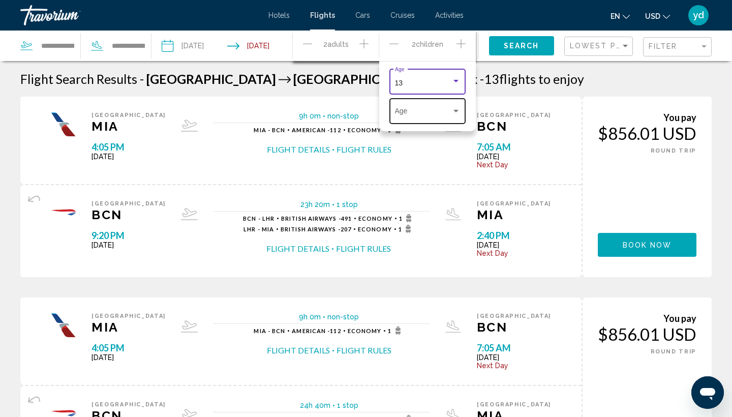
click at [456, 113] on div "Travelers: 2 adults, 2 children" at bounding box center [455, 111] width 9 height 8
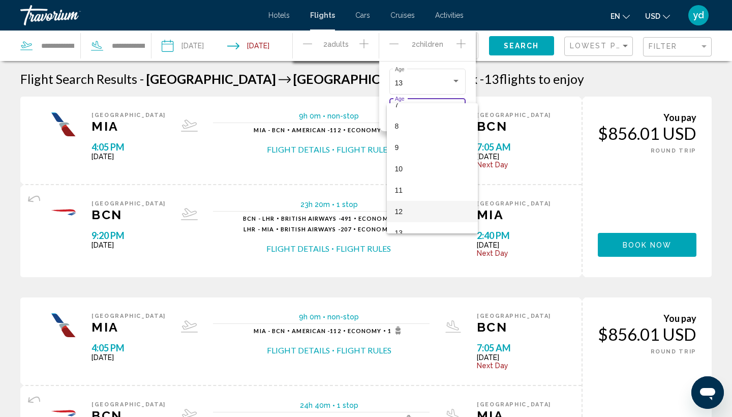
scroll to position [158, 0]
click at [412, 168] on span "10" at bounding box center [432, 169] width 75 height 21
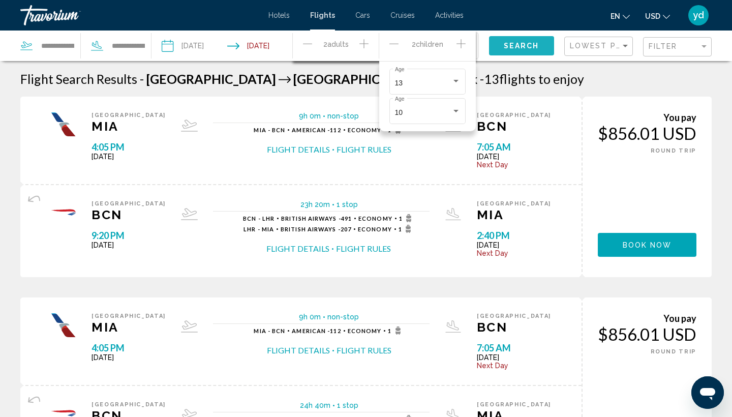
click at [524, 51] on button "Search" at bounding box center [522, 45] width 66 height 19
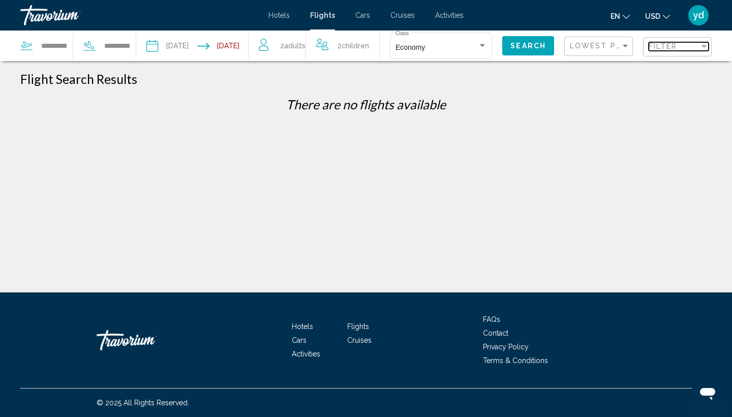
click at [704, 50] on div "Filter" at bounding box center [703, 46] width 9 height 8
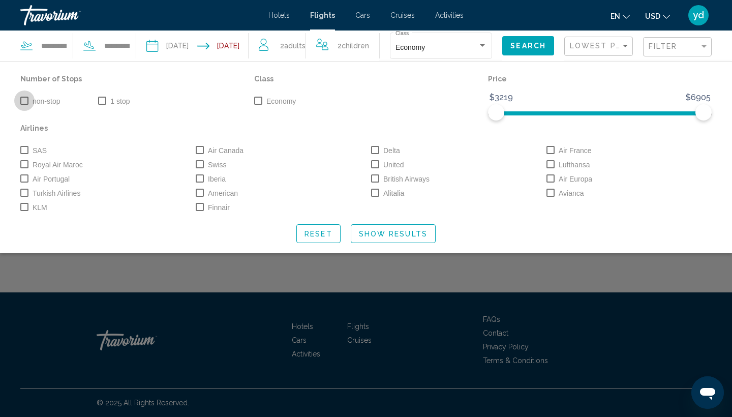
click at [26, 102] on span "Search widget" at bounding box center [24, 101] width 8 height 8
click at [528, 47] on span "Search" at bounding box center [528, 46] width 36 height 8
click at [523, 44] on span "Search" at bounding box center [528, 46] width 36 height 8
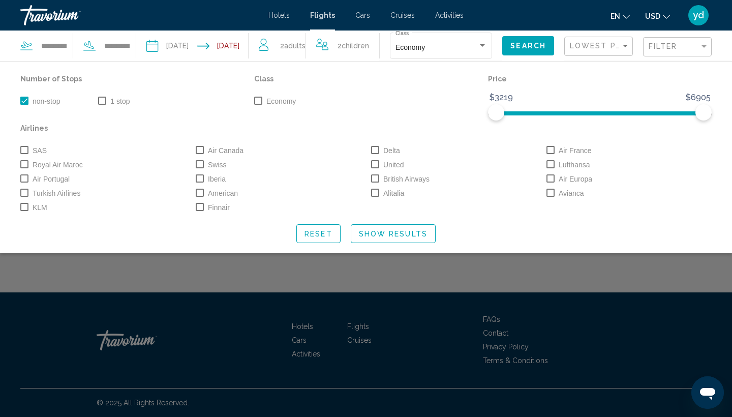
click at [591, 329] on div "Search widget" at bounding box center [366, 281] width 732 height 269
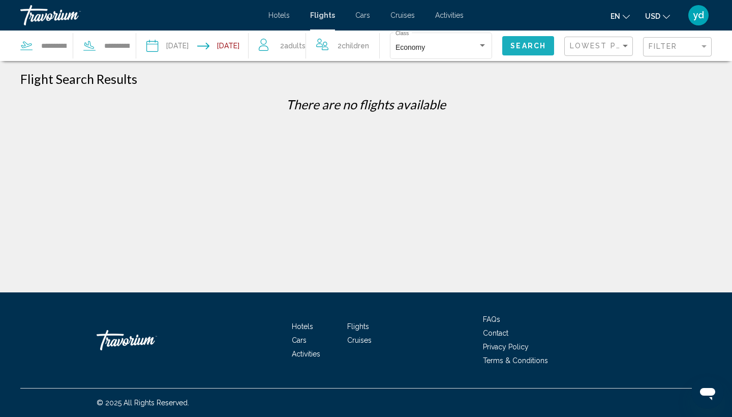
click at [510, 49] on span "Search" at bounding box center [528, 46] width 36 height 8
click at [515, 43] on span "Search" at bounding box center [528, 46] width 36 height 8
click at [707, 42] on div "Filter" at bounding box center [678, 47] width 60 height 19
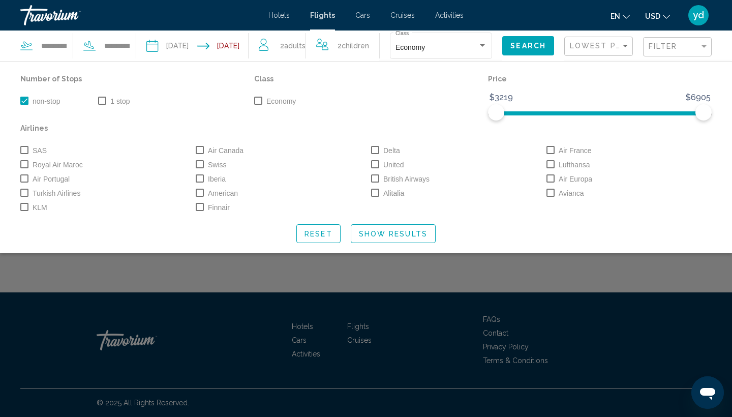
click at [598, 320] on div "Search widget" at bounding box center [366, 281] width 732 height 269
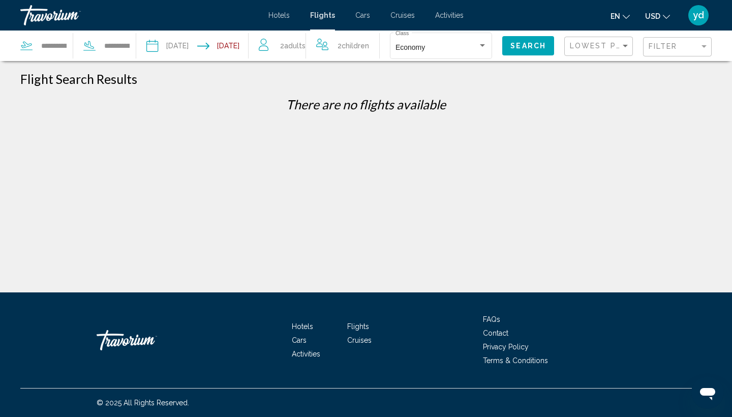
click at [238, 48] on input "Return date: Nov 30, 2025" at bounding box center [225, 47] width 55 height 34
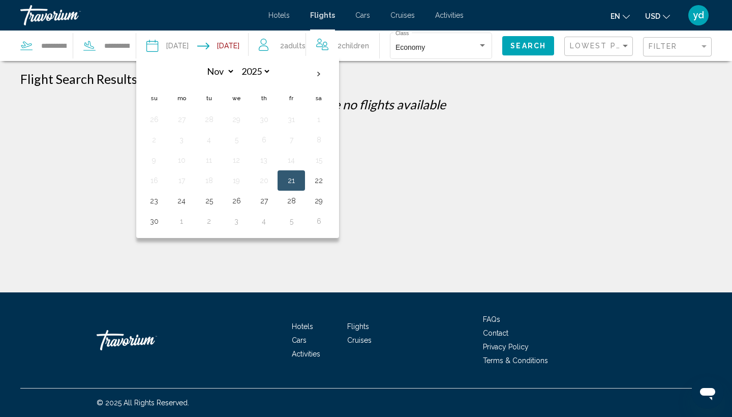
click at [299, 177] on button "21" at bounding box center [291, 180] width 16 height 14
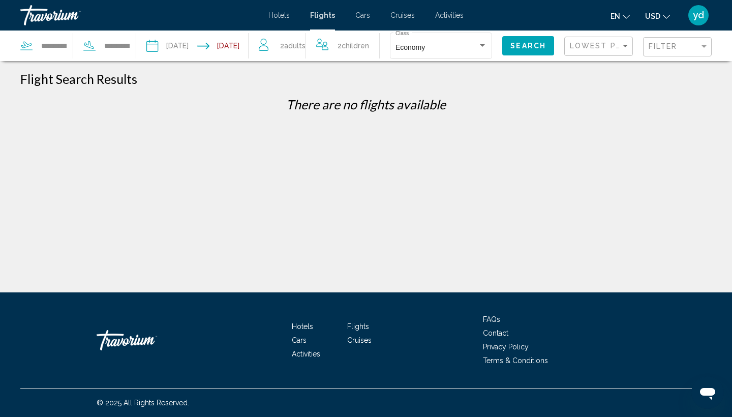
click at [253, 46] on input "**********" at bounding box center [225, 47] width 55 height 34
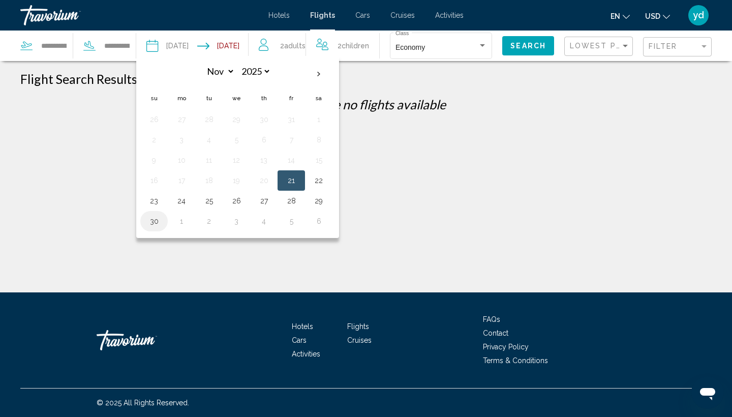
click at [162, 222] on button "30" at bounding box center [154, 221] width 16 height 14
type input "**********"
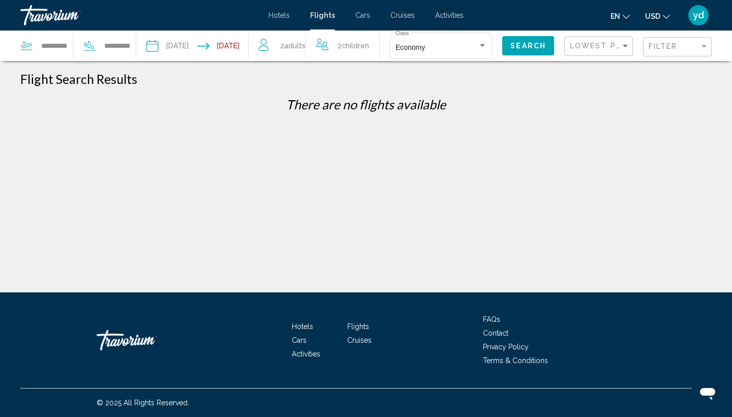
click at [522, 51] on button "Search" at bounding box center [528, 45] width 52 height 19
click at [523, 49] on span "Search" at bounding box center [528, 46] width 36 height 8
click at [698, 51] on div "Filter" at bounding box center [678, 47] width 60 height 19
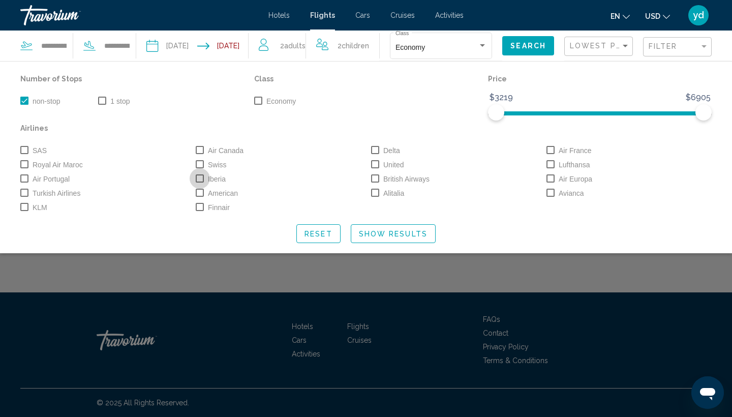
click at [200, 180] on span "Search widget" at bounding box center [200, 178] width 8 height 8
click at [375, 153] on span "Search widget" at bounding box center [375, 150] width 8 height 8
click at [525, 42] on span "Search" at bounding box center [528, 45] width 36 height 8
click at [549, 152] on span "Search widget" at bounding box center [550, 150] width 8 height 8
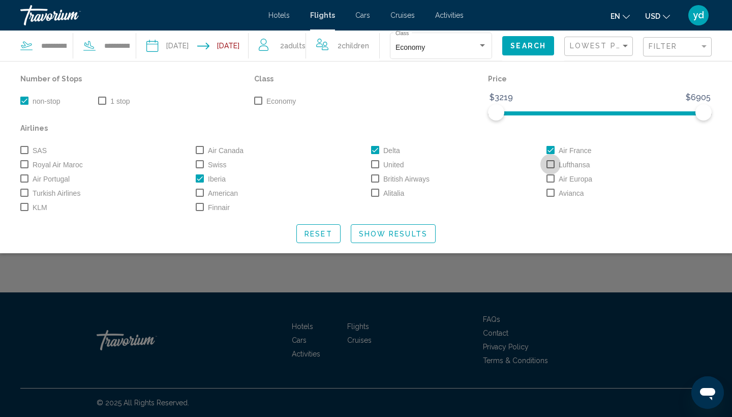
click at [551, 169] on label "Lufthansa" at bounding box center [568, 165] width 44 height 12
click at [551, 178] on span "Search widget" at bounding box center [550, 178] width 8 height 8
click at [551, 191] on span "Search widget" at bounding box center [550, 193] width 8 height 8
click at [374, 167] on span "Search widget" at bounding box center [375, 164] width 8 height 8
click at [375, 177] on span "Search widget" at bounding box center [375, 178] width 8 height 8
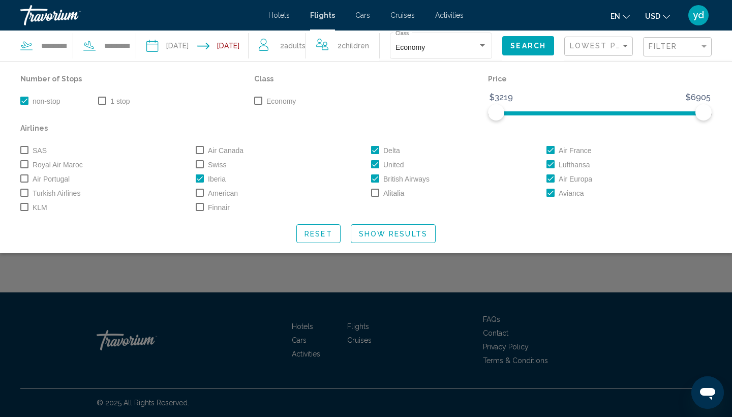
click at [376, 192] on span "Search widget" at bounding box center [375, 193] width 8 height 8
click at [202, 149] on span "Search widget" at bounding box center [200, 150] width 8 height 8
click at [202, 162] on span "Search widget" at bounding box center [200, 164] width 8 height 8
click at [203, 191] on span "Search widget" at bounding box center [200, 193] width 8 height 8
click at [201, 207] on span "Search widget" at bounding box center [200, 207] width 8 height 8
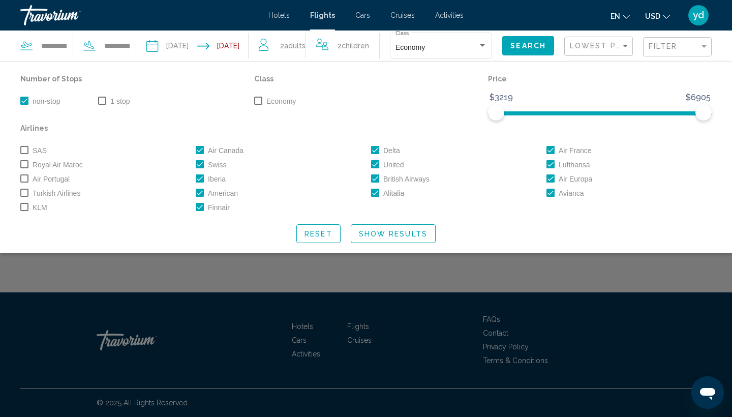
click at [23, 150] on span "Search widget" at bounding box center [24, 150] width 8 height 8
click at [24, 163] on span "Search widget" at bounding box center [24, 164] width 8 height 8
click at [25, 179] on span "Search widget" at bounding box center [24, 178] width 8 height 8
click at [25, 195] on span "Search widget" at bounding box center [24, 193] width 8 height 8
click at [25, 209] on span "Search widget" at bounding box center [24, 207] width 8 height 8
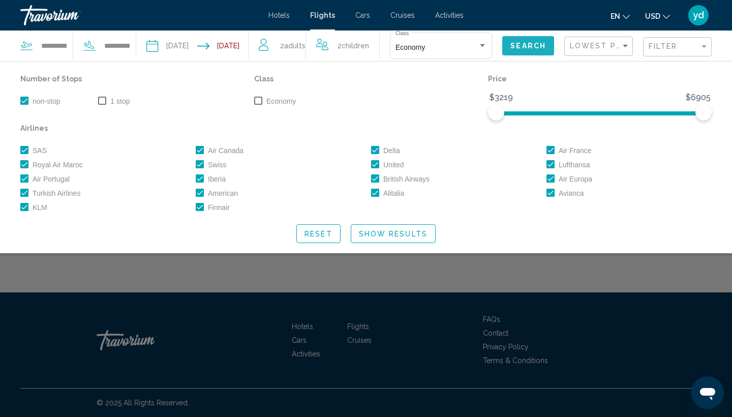
click at [504, 48] on button "Search" at bounding box center [528, 45] width 52 height 19
click at [393, 226] on button "Show Results" at bounding box center [393, 233] width 85 height 19
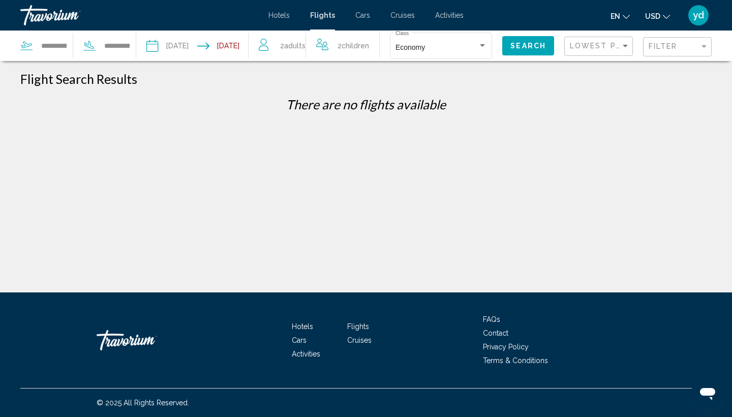
click at [199, 45] on input "**********" at bounding box center [171, 47] width 55 height 34
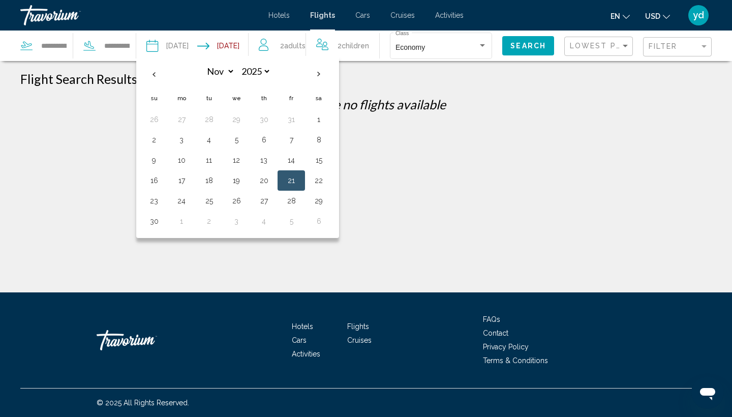
click at [299, 176] on button "21" at bounding box center [291, 180] width 16 height 14
select select "**"
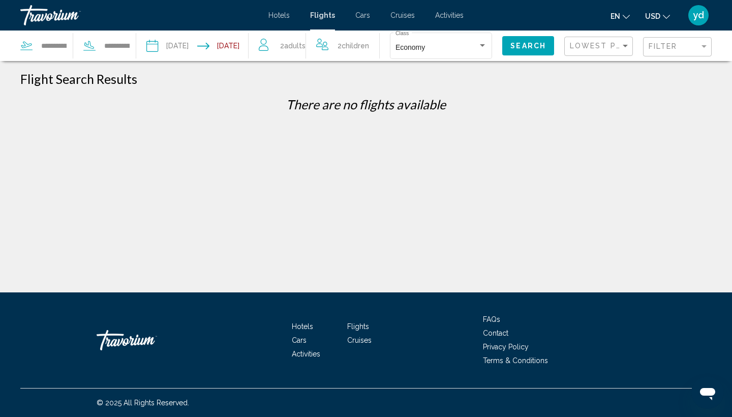
click at [253, 51] on input "Return date: Nov 30, 2025" at bounding box center [225, 47] width 55 height 34
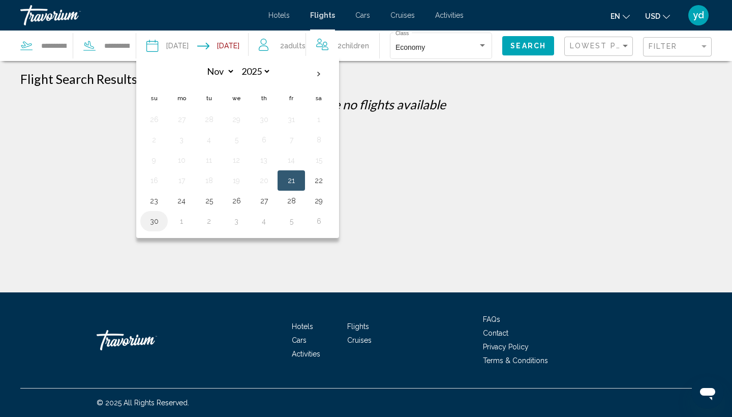
click at [162, 223] on button "30" at bounding box center [154, 221] width 16 height 14
type input "**********"
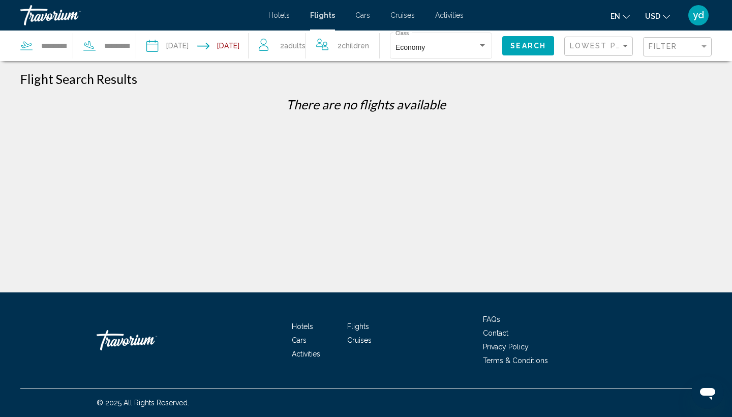
click at [502, 43] on div "Search" at bounding box center [533, 45] width 62 height 30
click at [521, 56] on div "Search" at bounding box center [533, 45] width 62 height 30
click at [523, 46] on span "Search" at bounding box center [528, 46] width 36 height 8
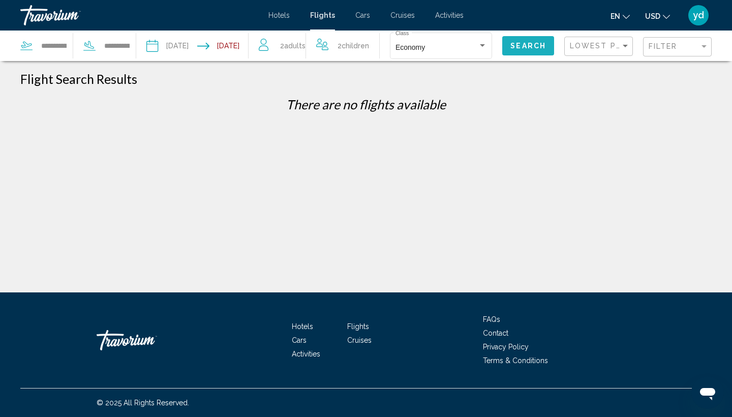
click at [523, 46] on span "Search" at bounding box center [528, 46] width 36 height 8
click at [703, 47] on div "Filter" at bounding box center [703, 46] width 5 height 3
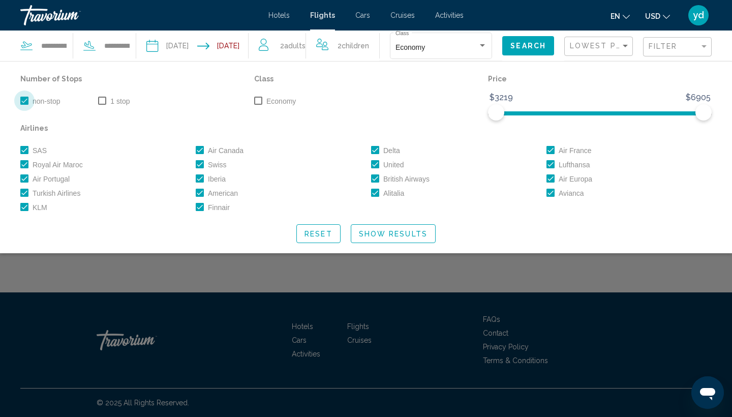
click at [25, 103] on span "Search widget" at bounding box center [24, 101] width 8 height 8
click at [377, 234] on span "Show Results" at bounding box center [393, 234] width 69 height 8
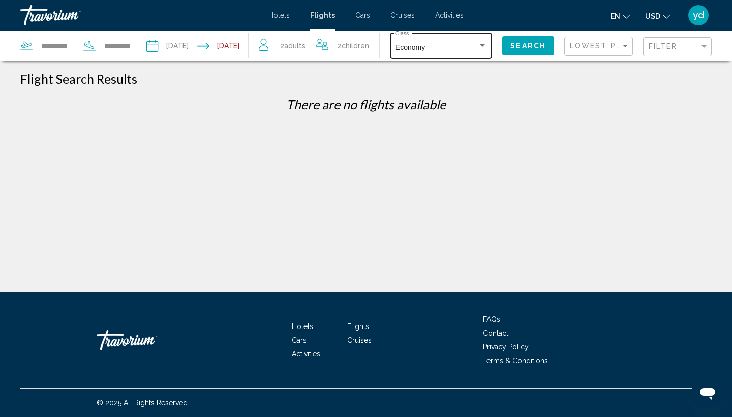
click at [474, 46] on div "Economy Class" at bounding box center [441, 45] width 102 height 28
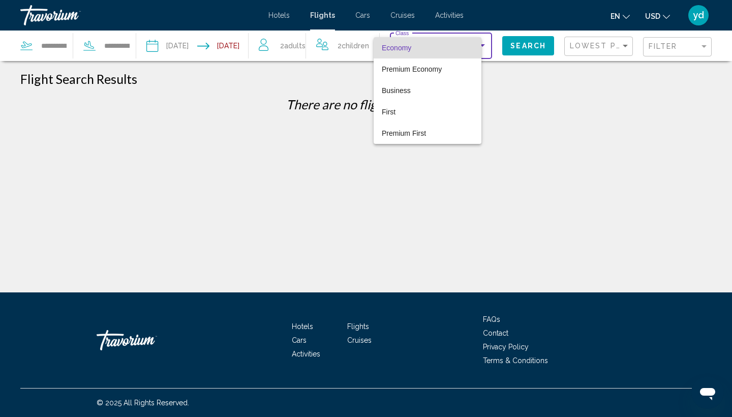
click at [406, 41] on span "Economy" at bounding box center [427, 47] width 91 height 21
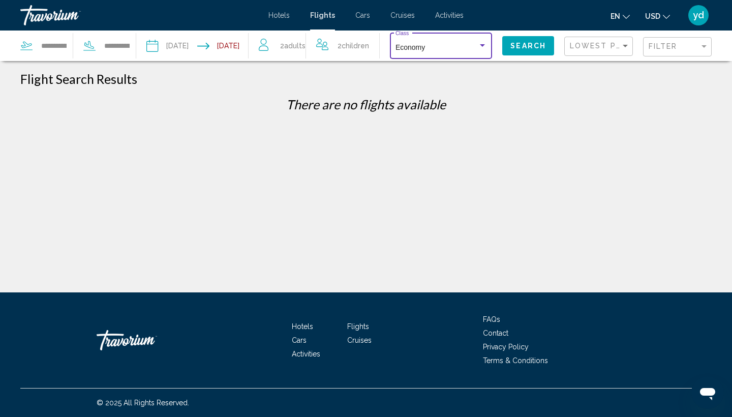
click at [528, 48] on span "Search" at bounding box center [528, 46] width 36 height 8
click at [518, 48] on span "Search" at bounding box center [528, 46] width 36 height 8
click at [523, 50] on button "Search" at bounding box center [528, 45] width 52 height 19
click at [521, 46] on span "Search" at bounding box center [528, 46] width 36 height 8
click at [522, 40] on button "Search" at bounding box center [528, 45] width 52 height 19
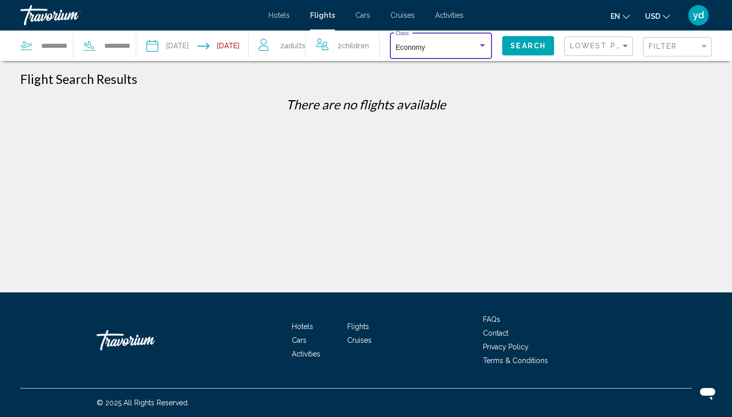
click at [478, 43] on div "Search widget" at bounding box center [482, 46] width 9 height 8
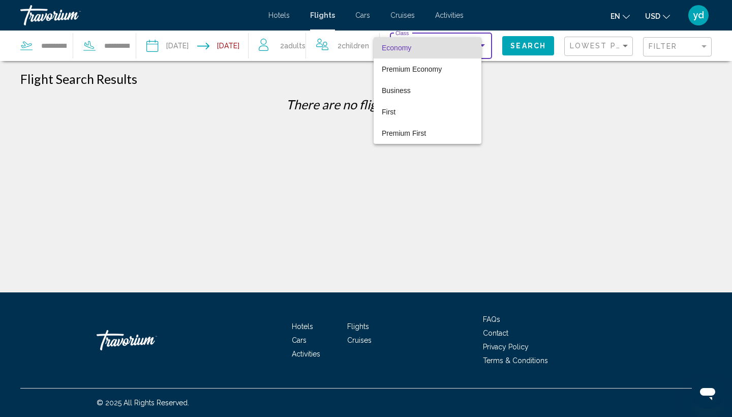
click at [419, 51] on span "Economy" at bounding box center [427, 47] width 91 height 21
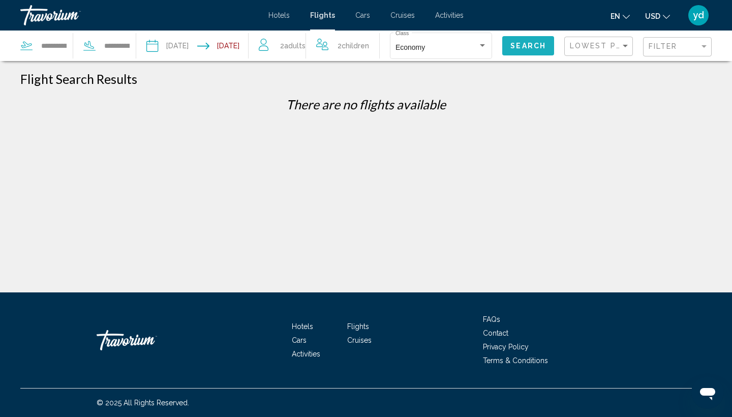
click at [519, 46] on span "Search" at bounding box center [528, 46] width 36 height 8
